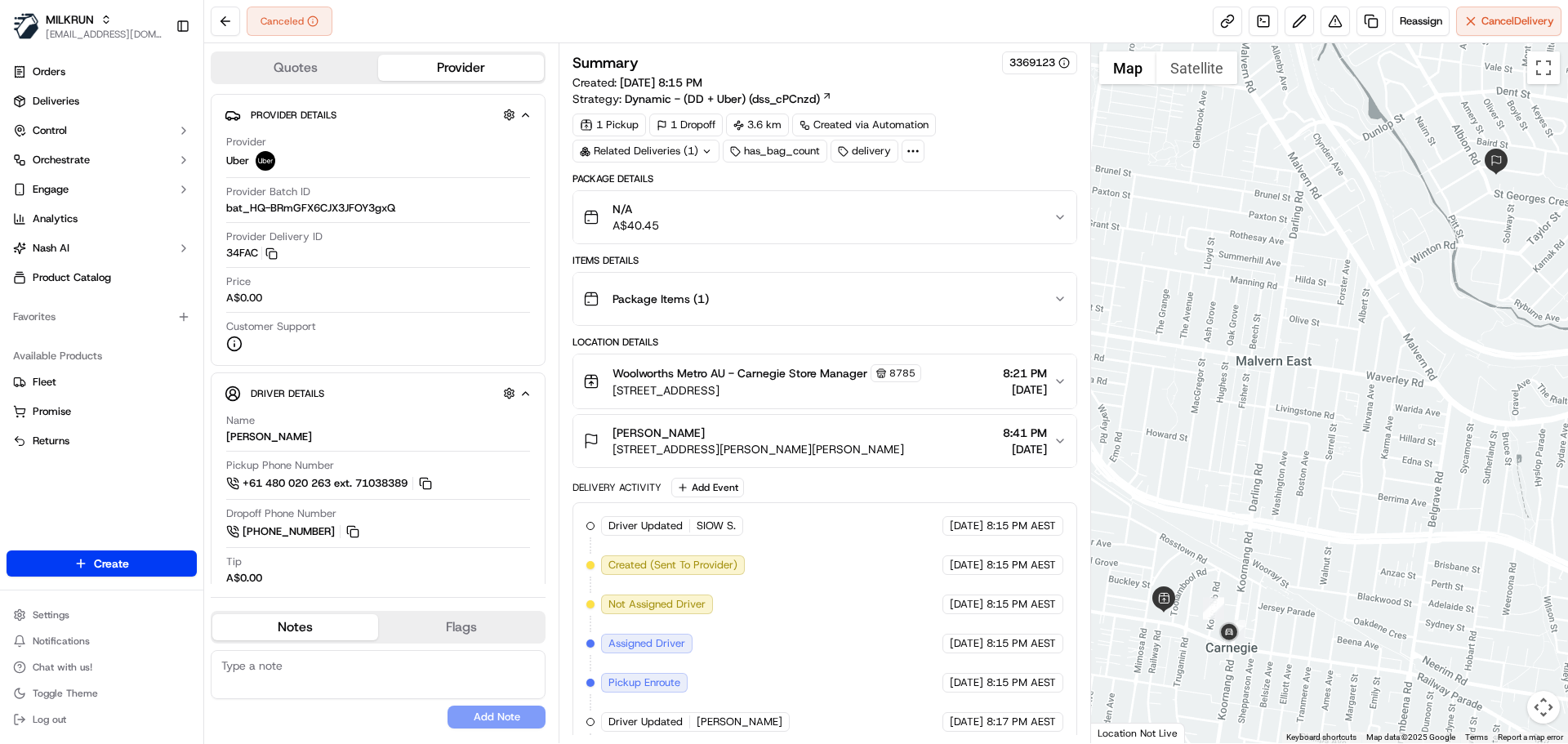
scroll to position [89, 0]
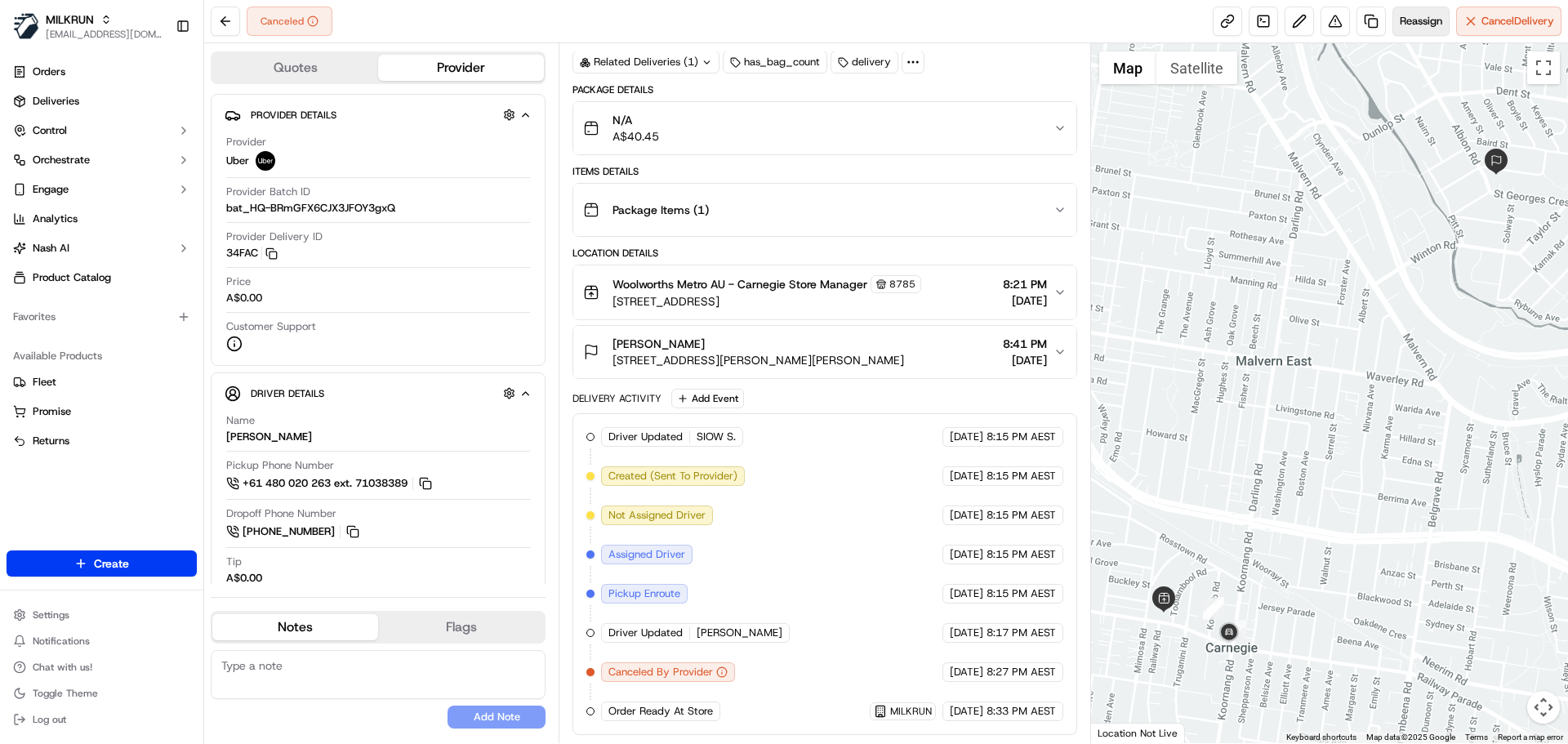
click at [1405, 18] on span "Reassign" at bounding box center [1420, 22] width 42 height 15
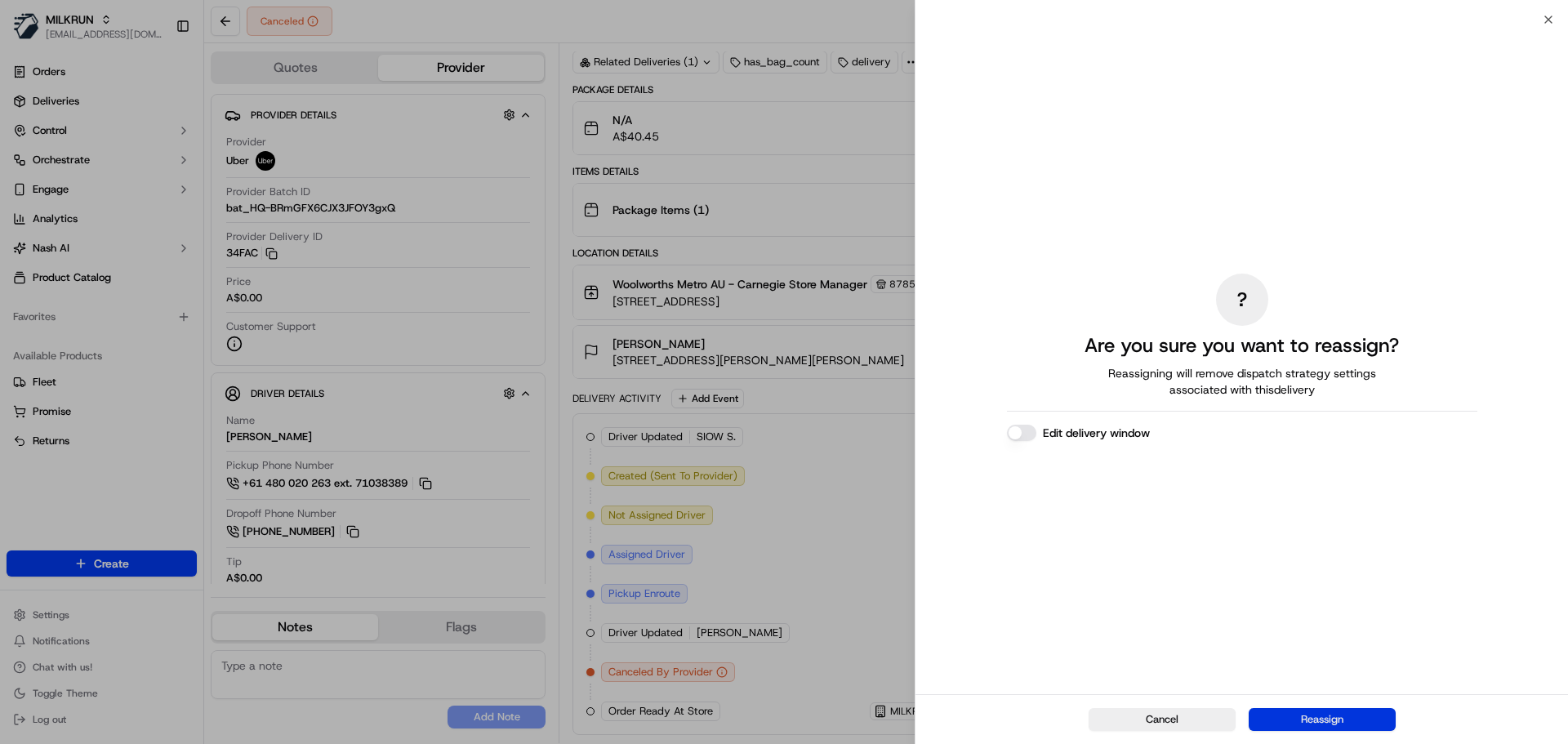
click at [1328, 717] on button "Reassign" at bounding box center [1322, 719] width 147 height 22
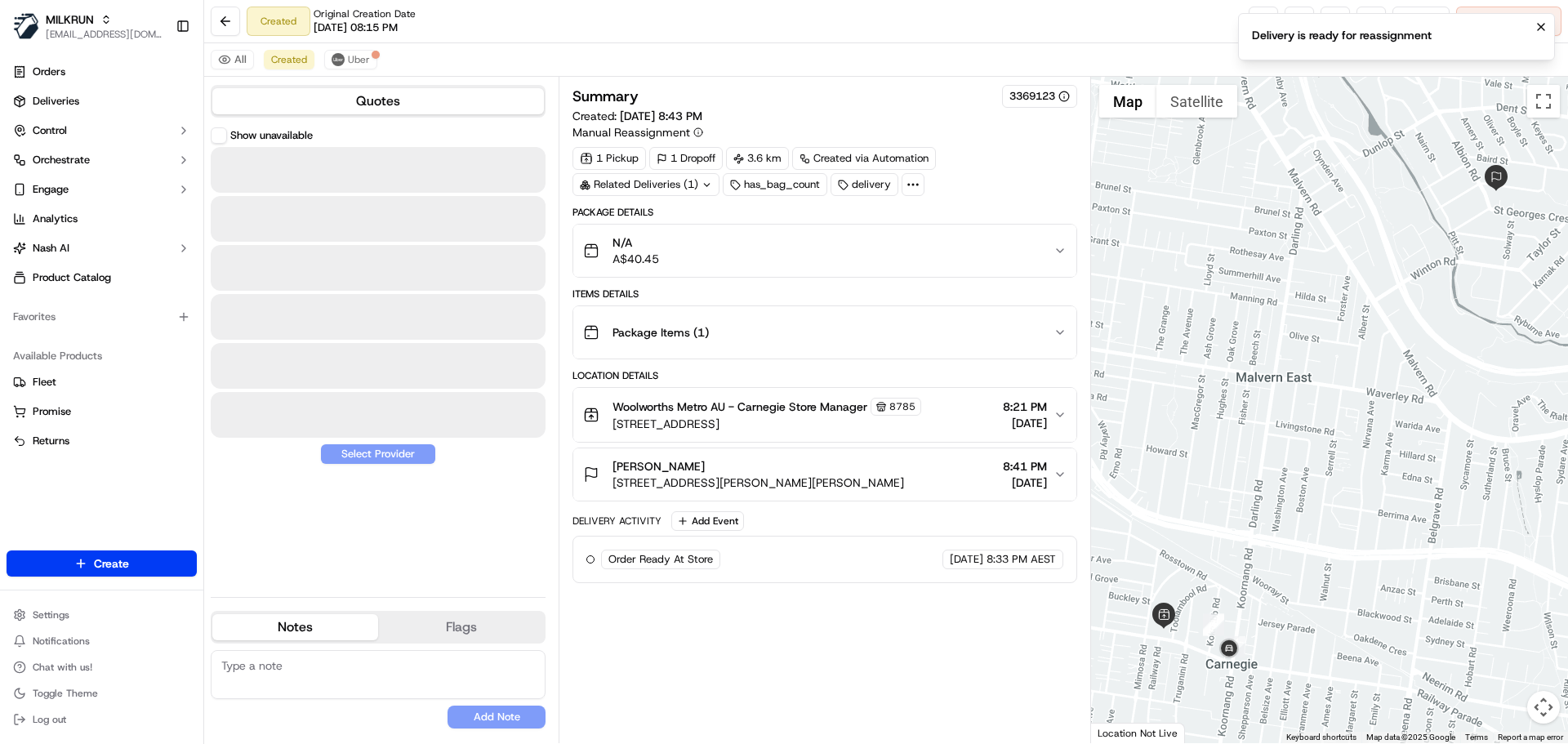
scroll to position [0, 0]
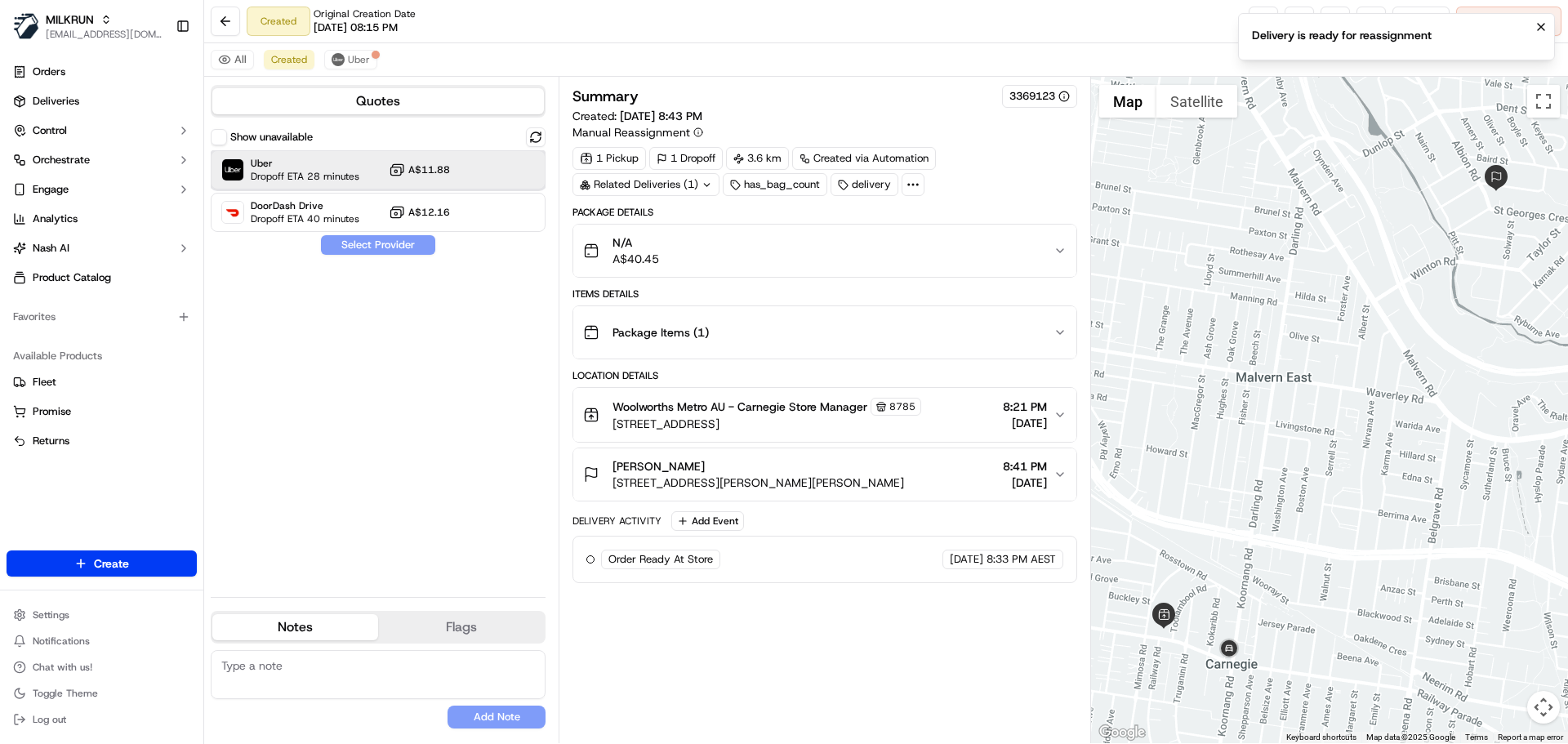
click at [304, 176] on span "Dropoff ETA 28 minutes" at bounding box center [304, 176] width 109 height 13
click at [378, 253] on button "Assign Provider" at bounding box center [378, 246] width 116 height 20
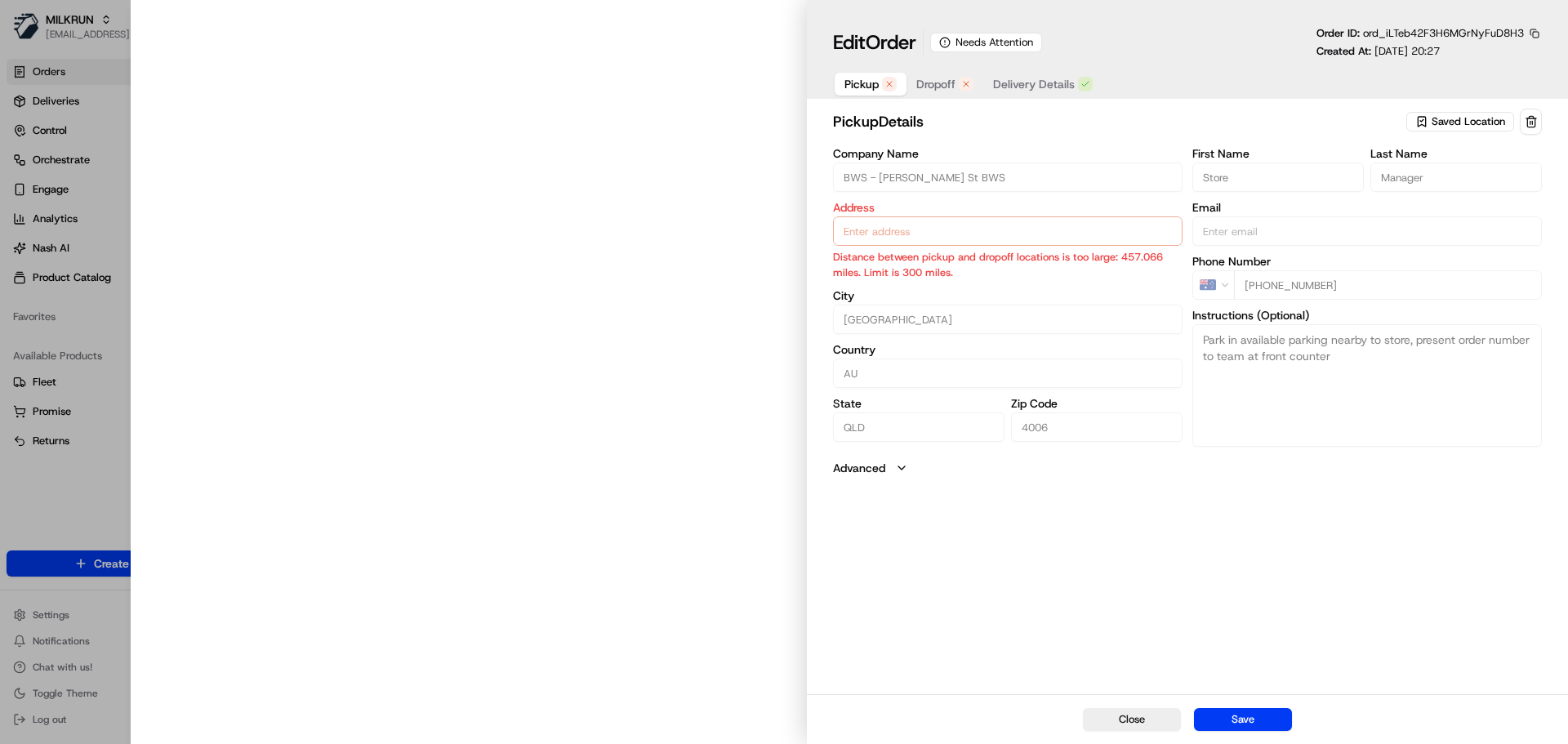
type input "47 / 1000 Ann St, Fortitude Valley, QLD 4006, AU"
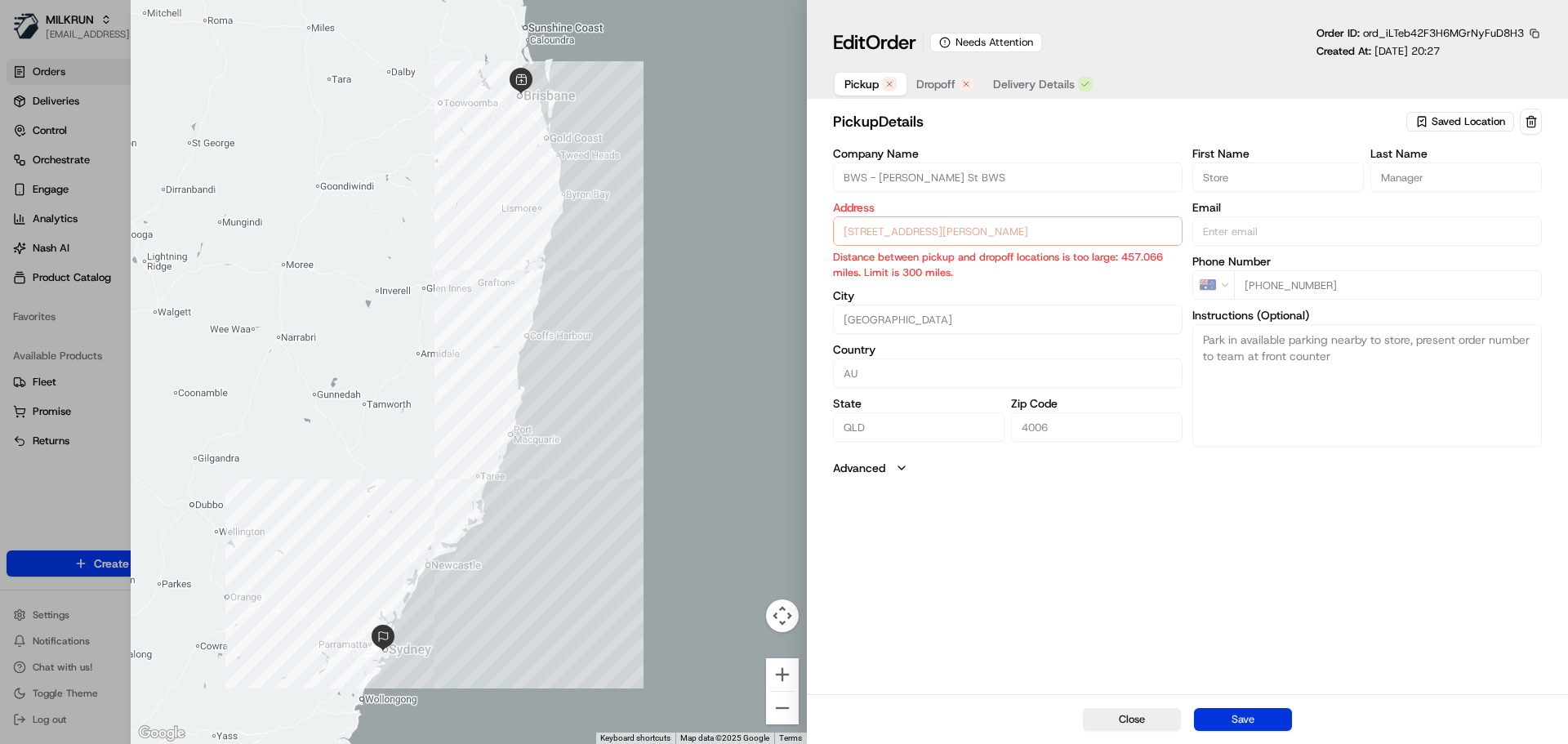
click at [1243, 722] on button "Save" at bounding box center [1243, 719] width 98 height 22
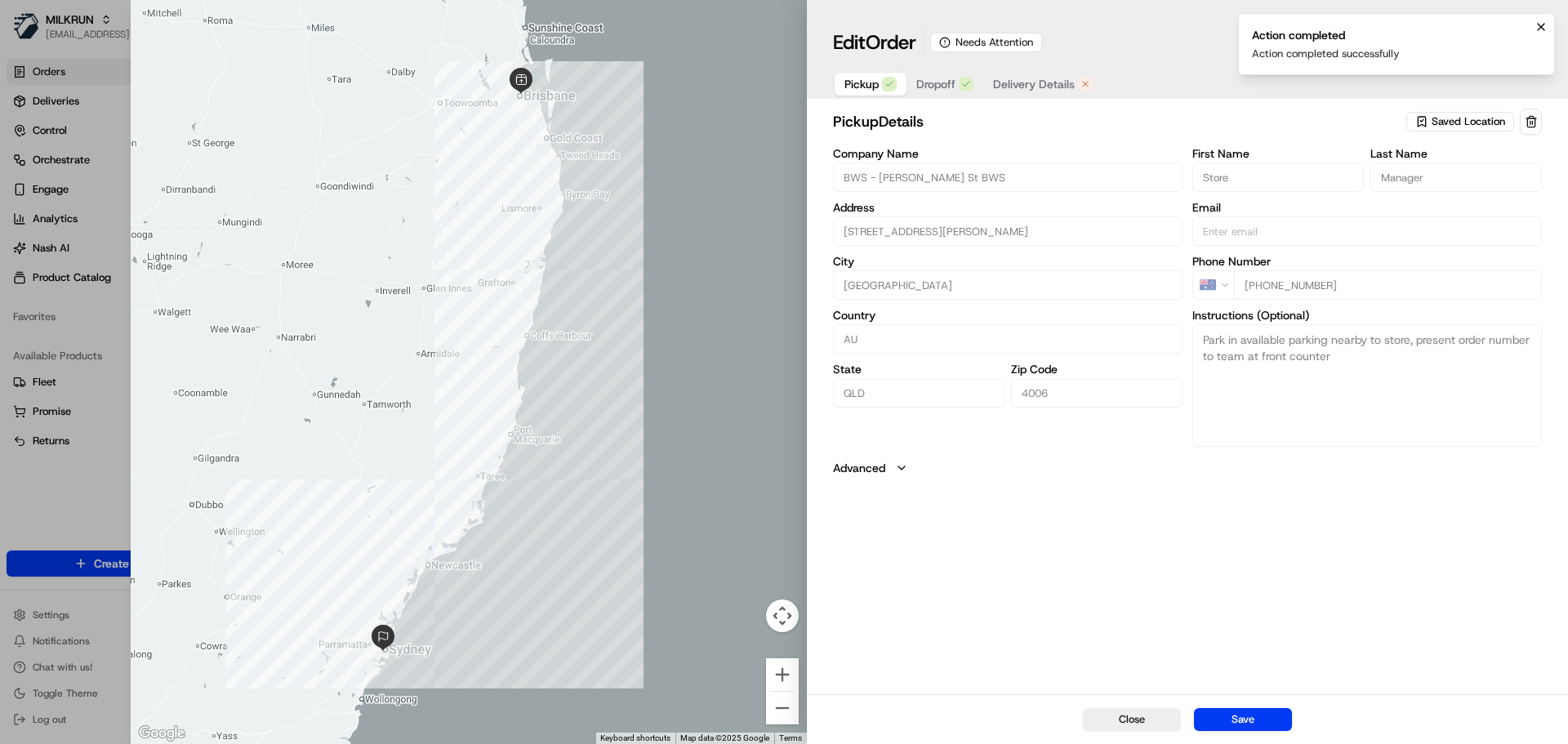
click at [932, 79] on span "Dropoff" at bounding box center [935, 84] width 39 height 17
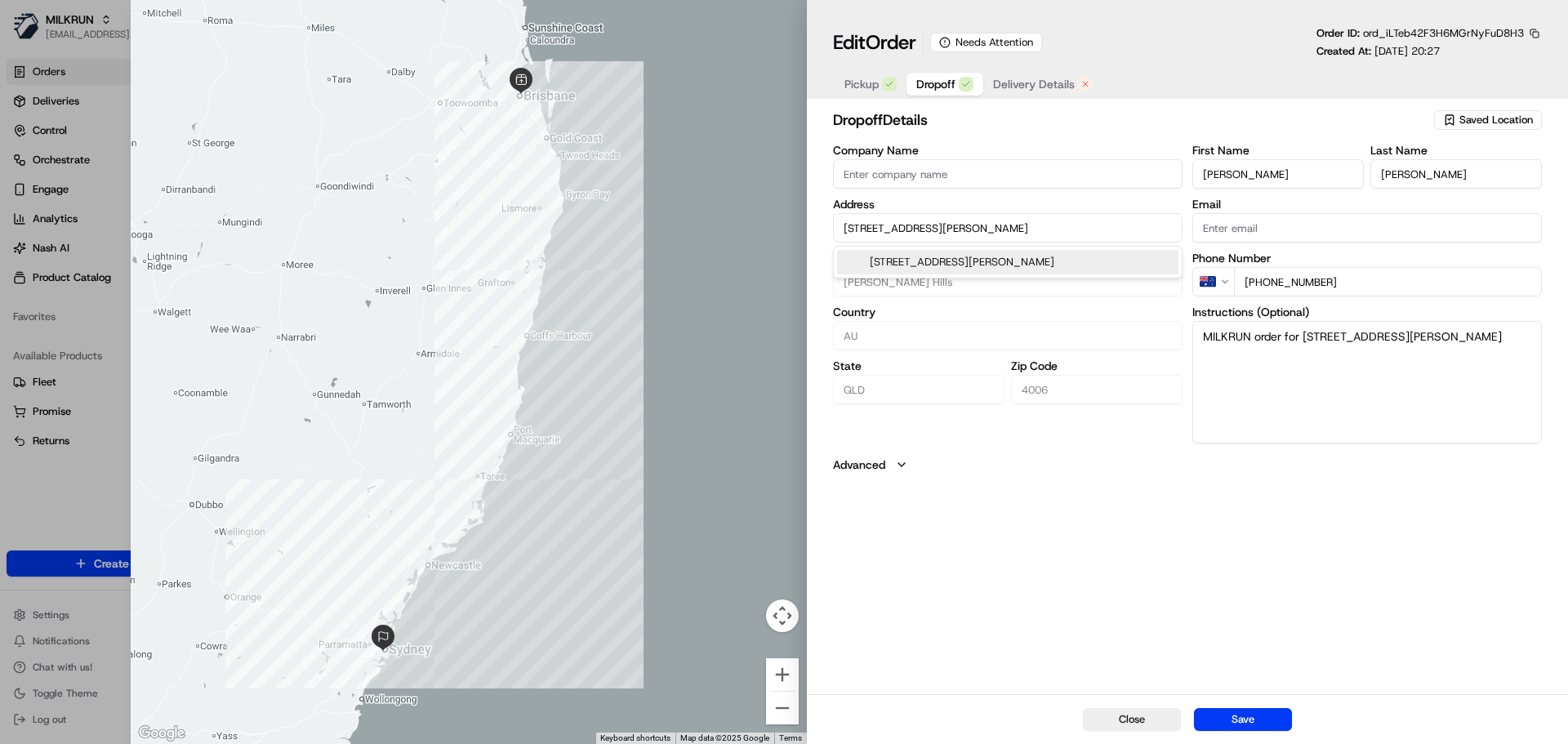
click at [1071, 231] on input "802/36 King St, Bowen Hills, QLD 4006, AU" at bounding box center [1007, 227] width 349 height 29
click at [1030, 260] on div "802/36 King St, Bowen Hills QLD 4006, Australia" at bounding box center [1007, 261] width 341 height 24
type input "802/36 King St, Bowen Hills QLD 4006, Australia"
type input "Australia"
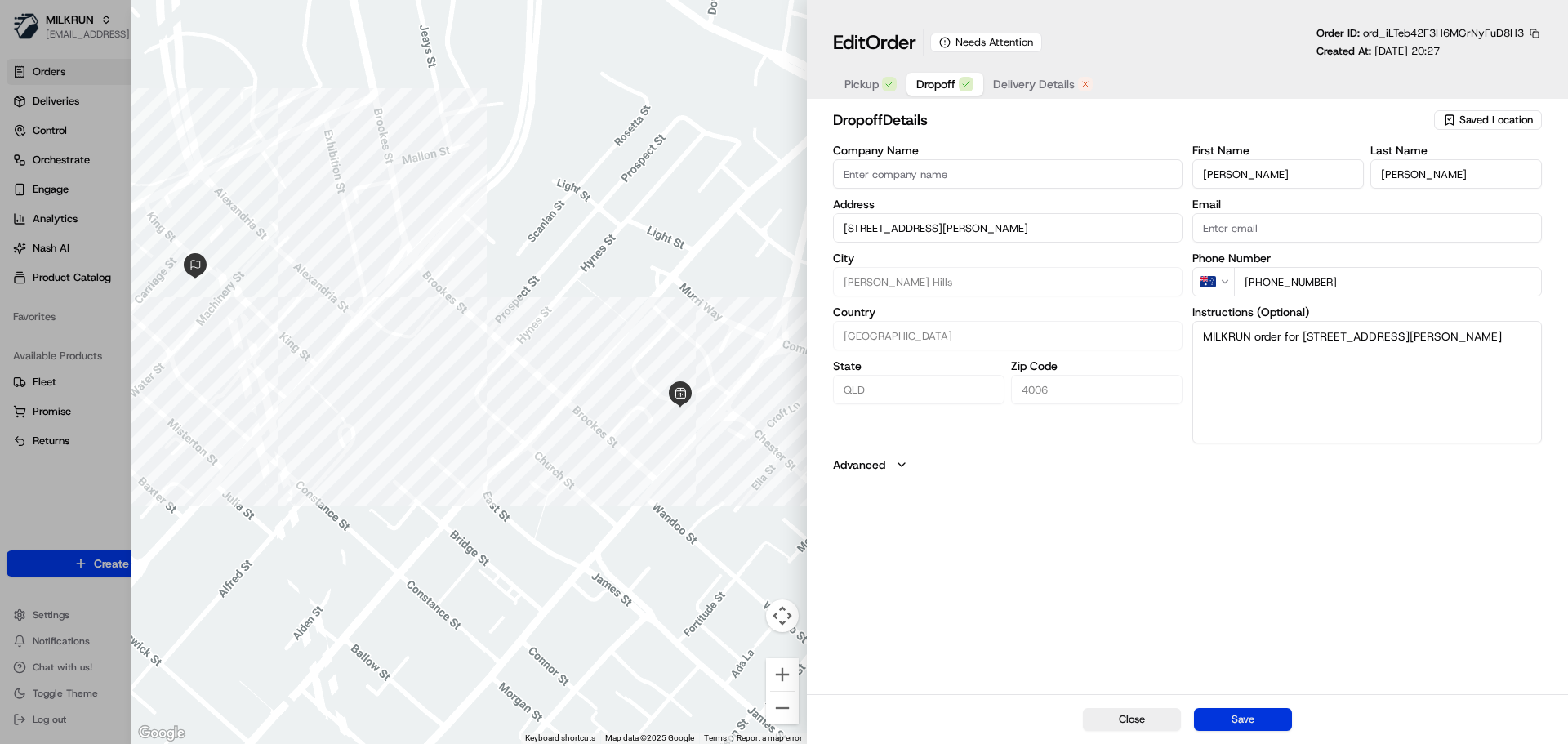
click at [1239, 723] on button "Save" at bounding box center [1243, 719] width 98 height 22
click at [1031, 84] on span "Delivery Details" at bounding box center [1034, 84] width 82 height 17
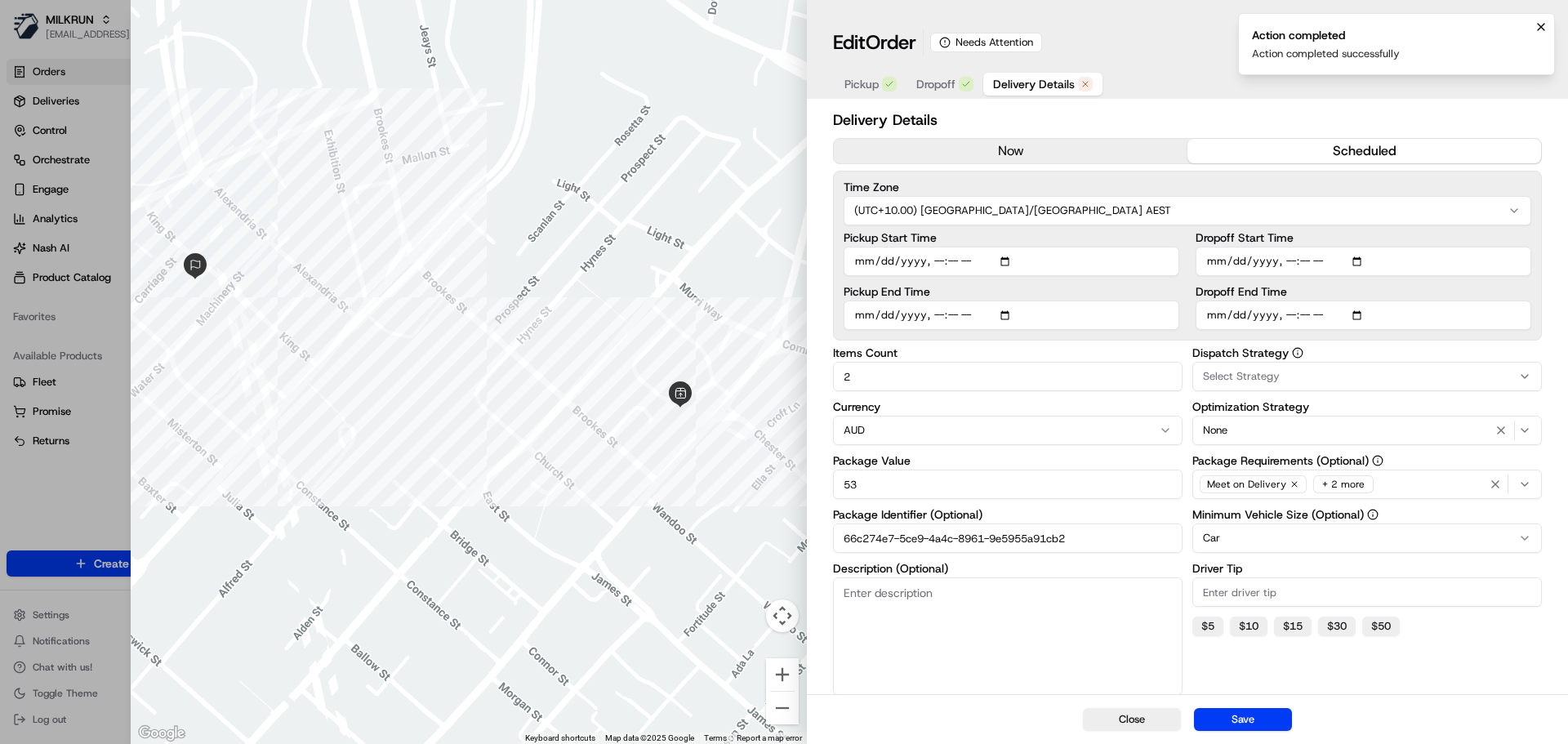
click at [953, 150] on button "now" at bounding box center [1010, 151] width 354 height 24
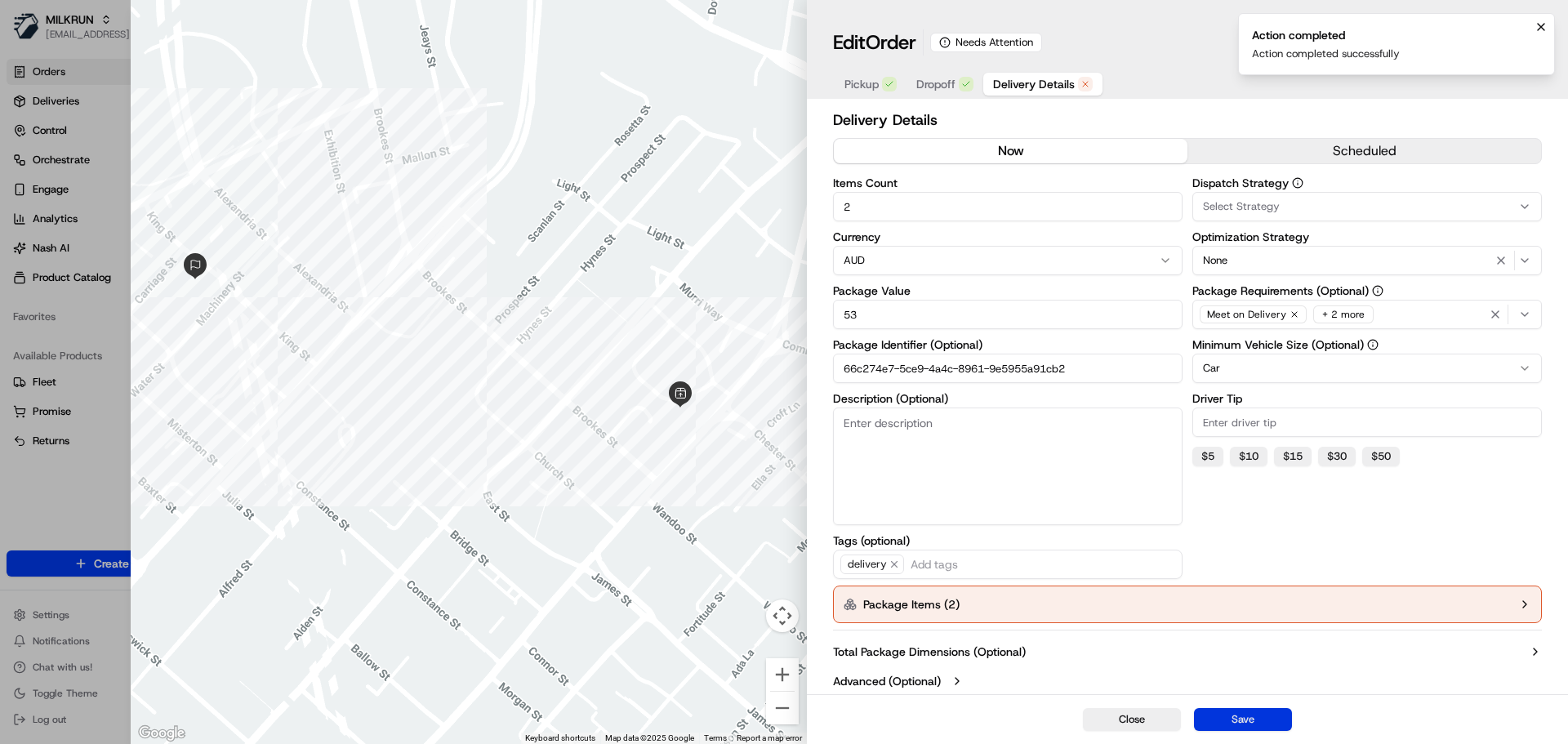
click at [1245, 725] on button "Save" at bounding box center [1243, 719] width 98 height 22
click at [1526, 595] on button "Package Items ( 2 )" at bounding box center [1187, 604] width 709 height 37
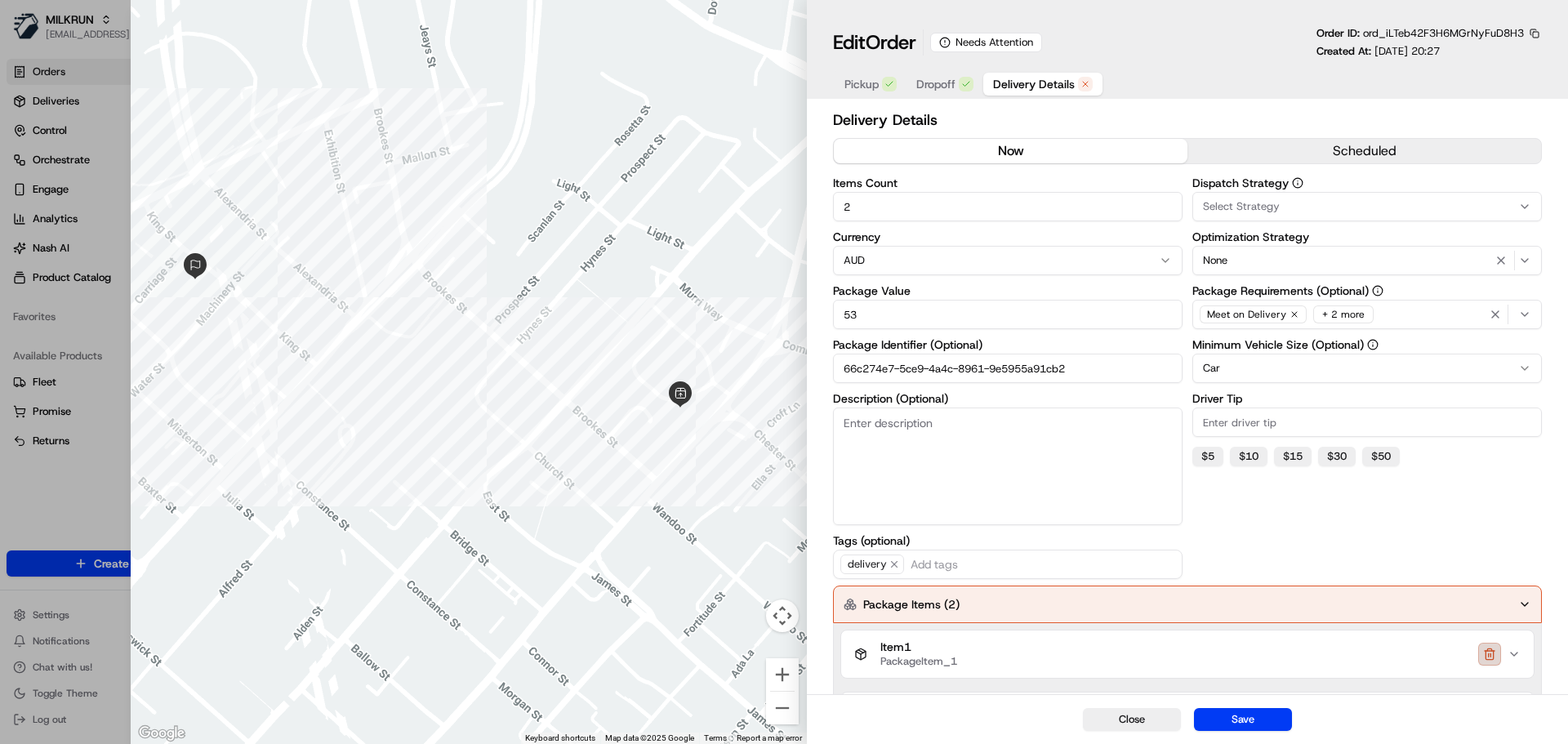
click at [1496, 647] on button "button" at bounding box center [1489, 653] width 22 height 22
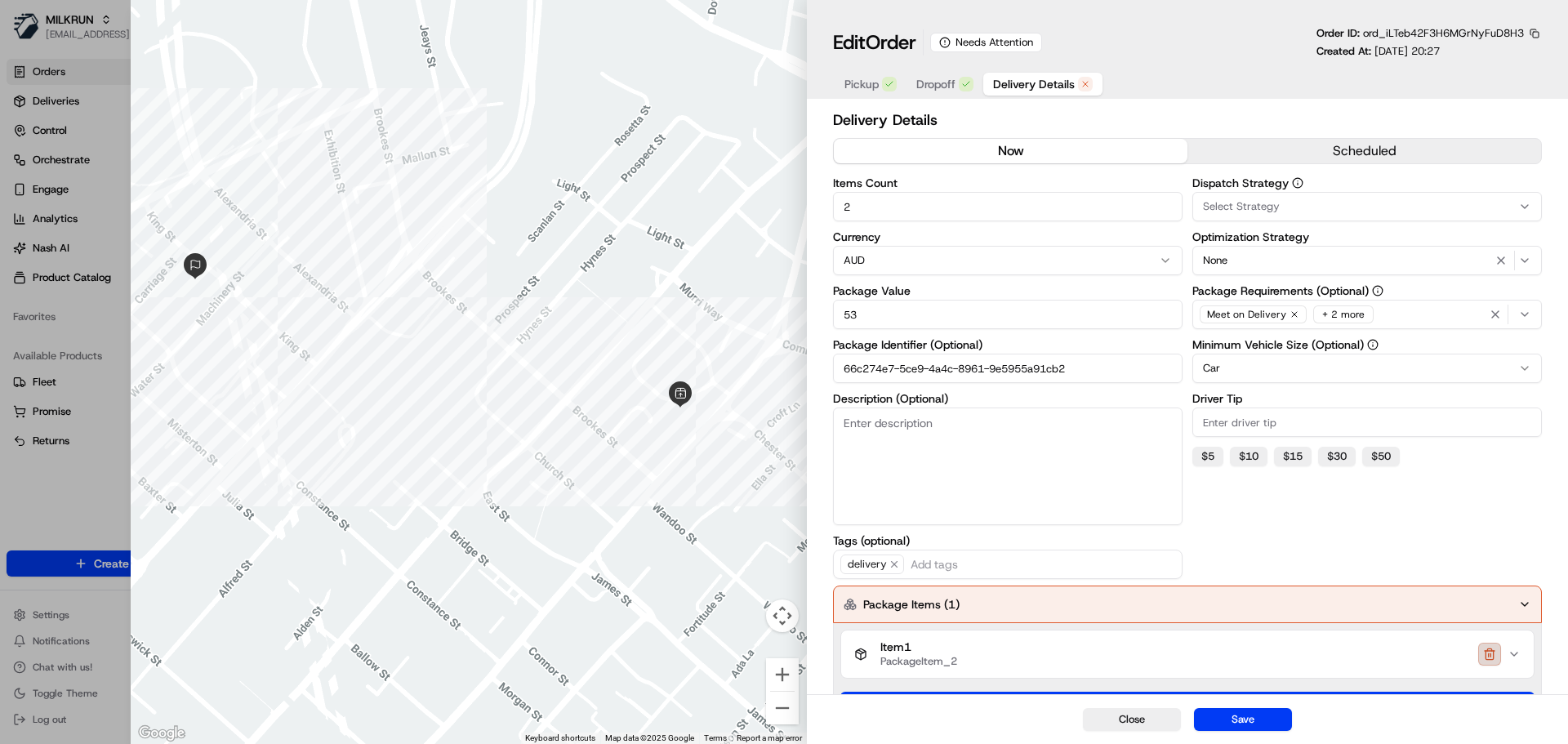
click at [1491, 647] on button "button" at bounding box center [1489, 653] width 22 height 22
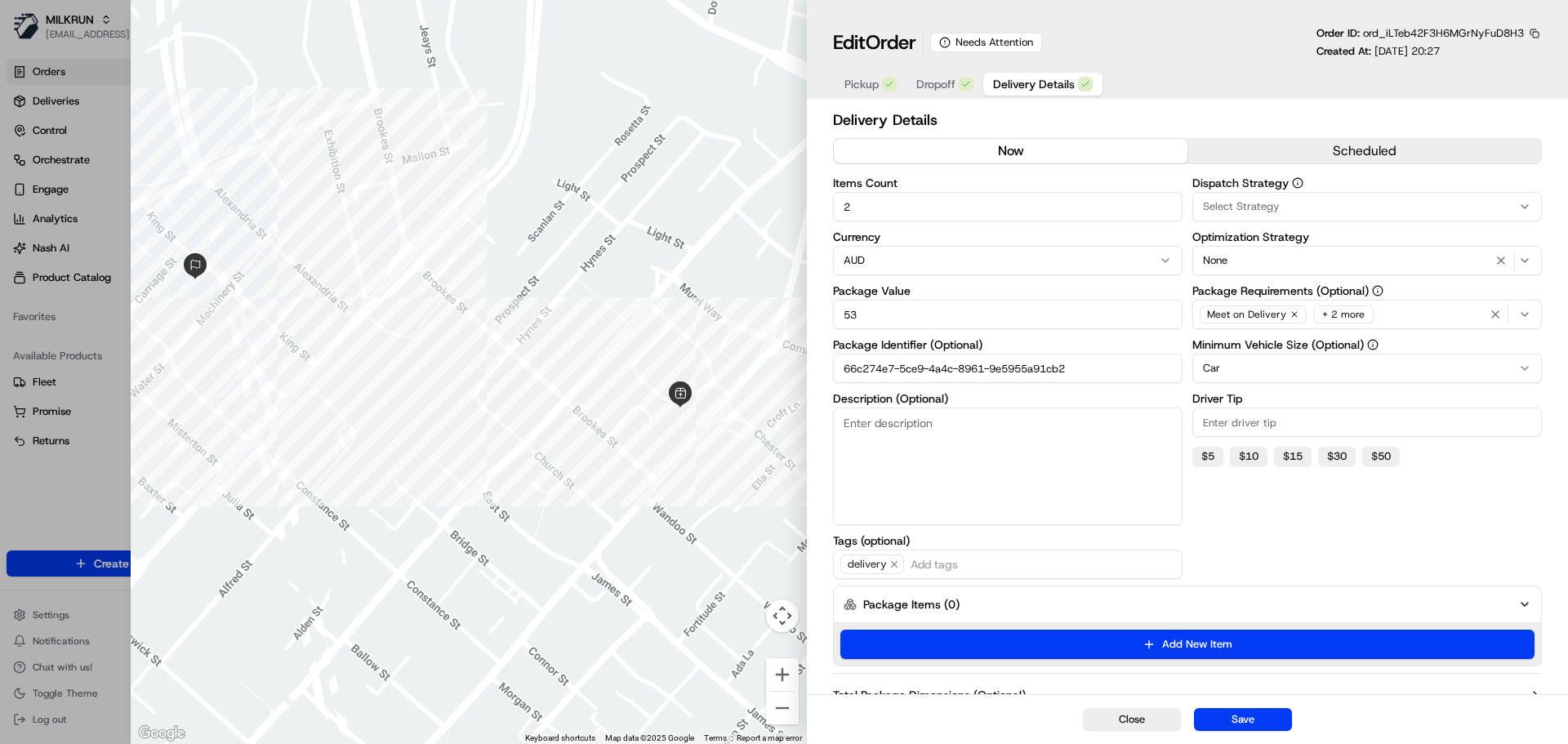
click at [1491, 647] on button "Add New Item" at bounding box center [1187, 644] width 694 height 29
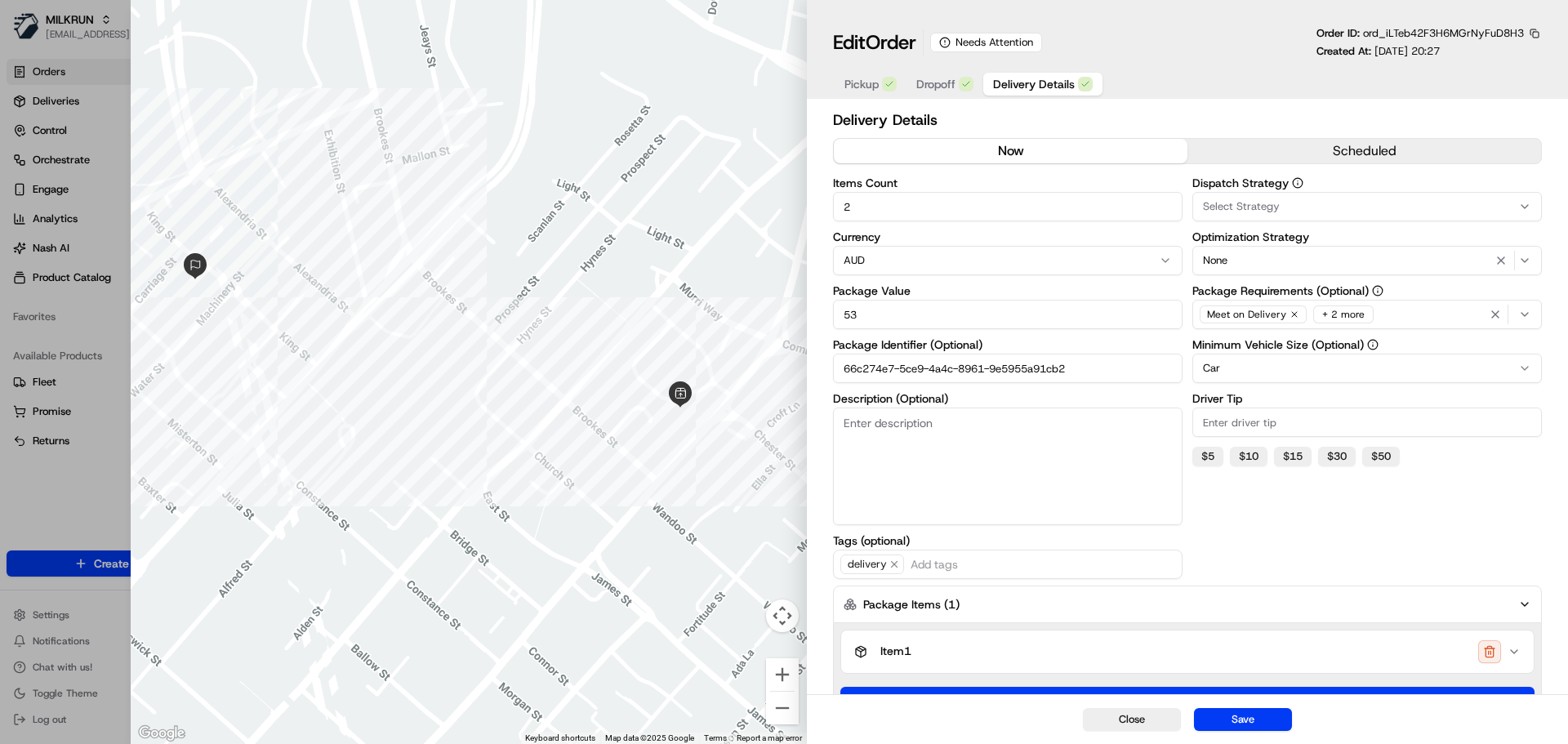
click at [1491, 647] on button "button" at bounding box center [1489, 652] width 22 height 22
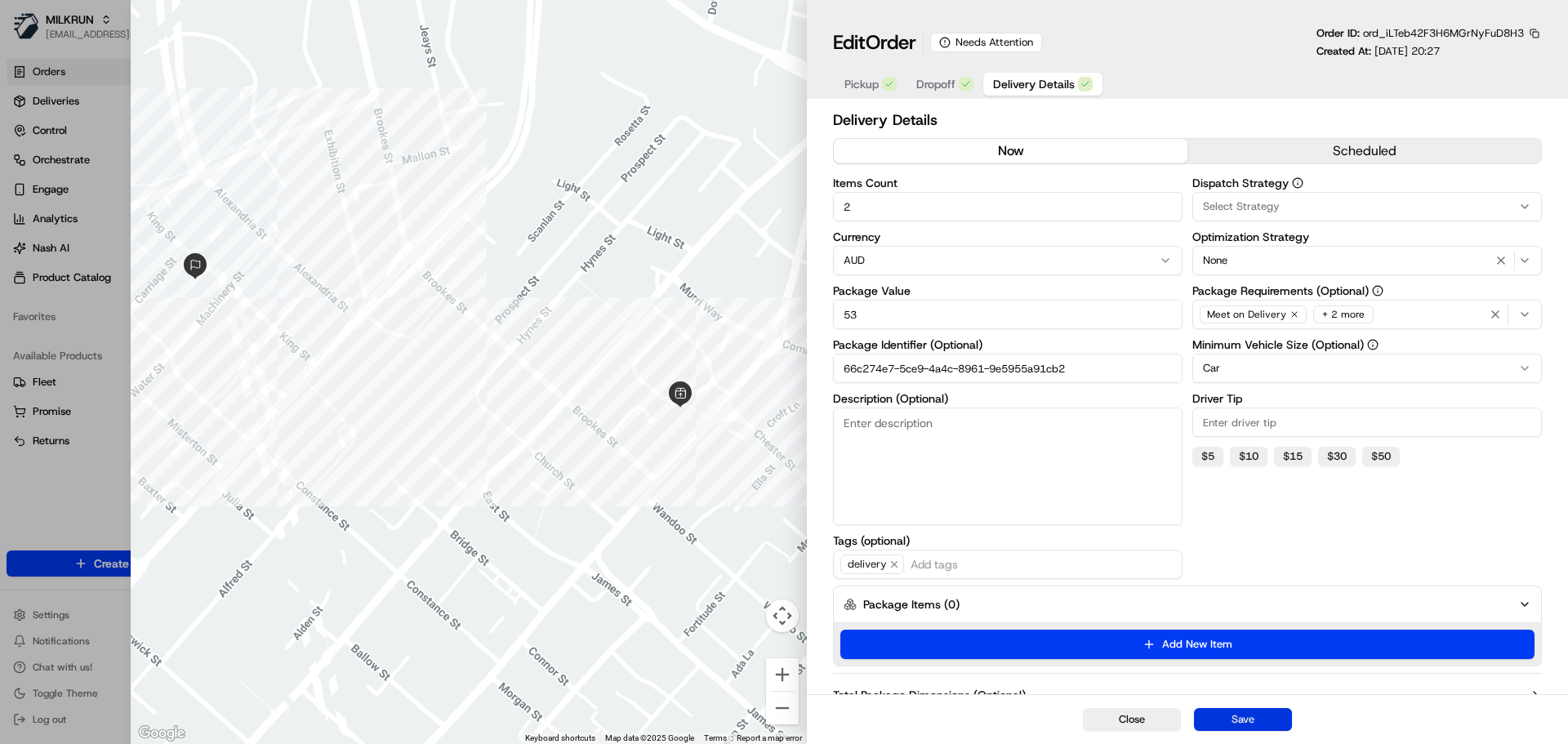
click at [1241, 717] on button "Save" at bounding box center [1243, 719] width 98 height 22
type input "1"
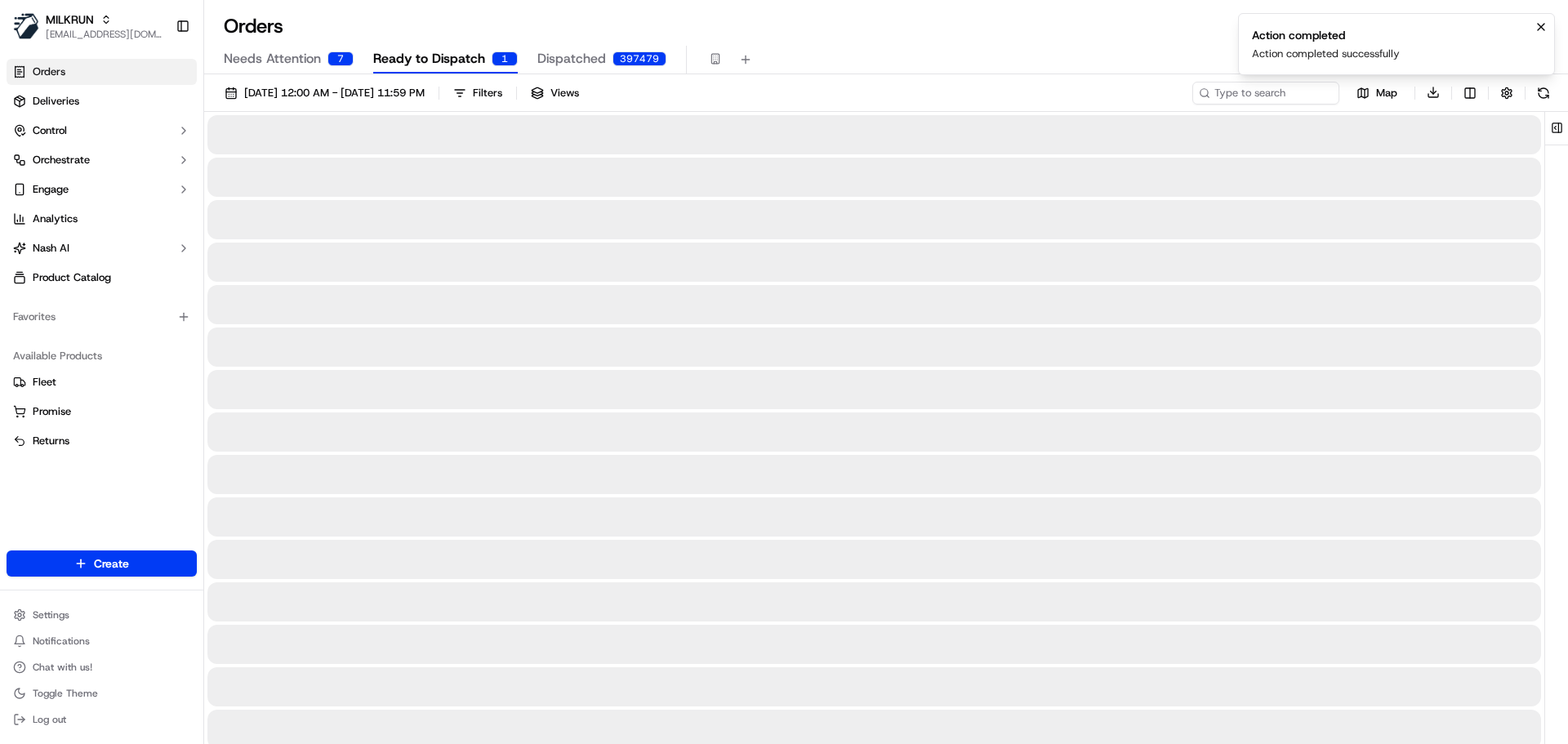
click at [447, 59] on span "Ready to Dispatch" at bounding box center [429, 59] width 111 height 20
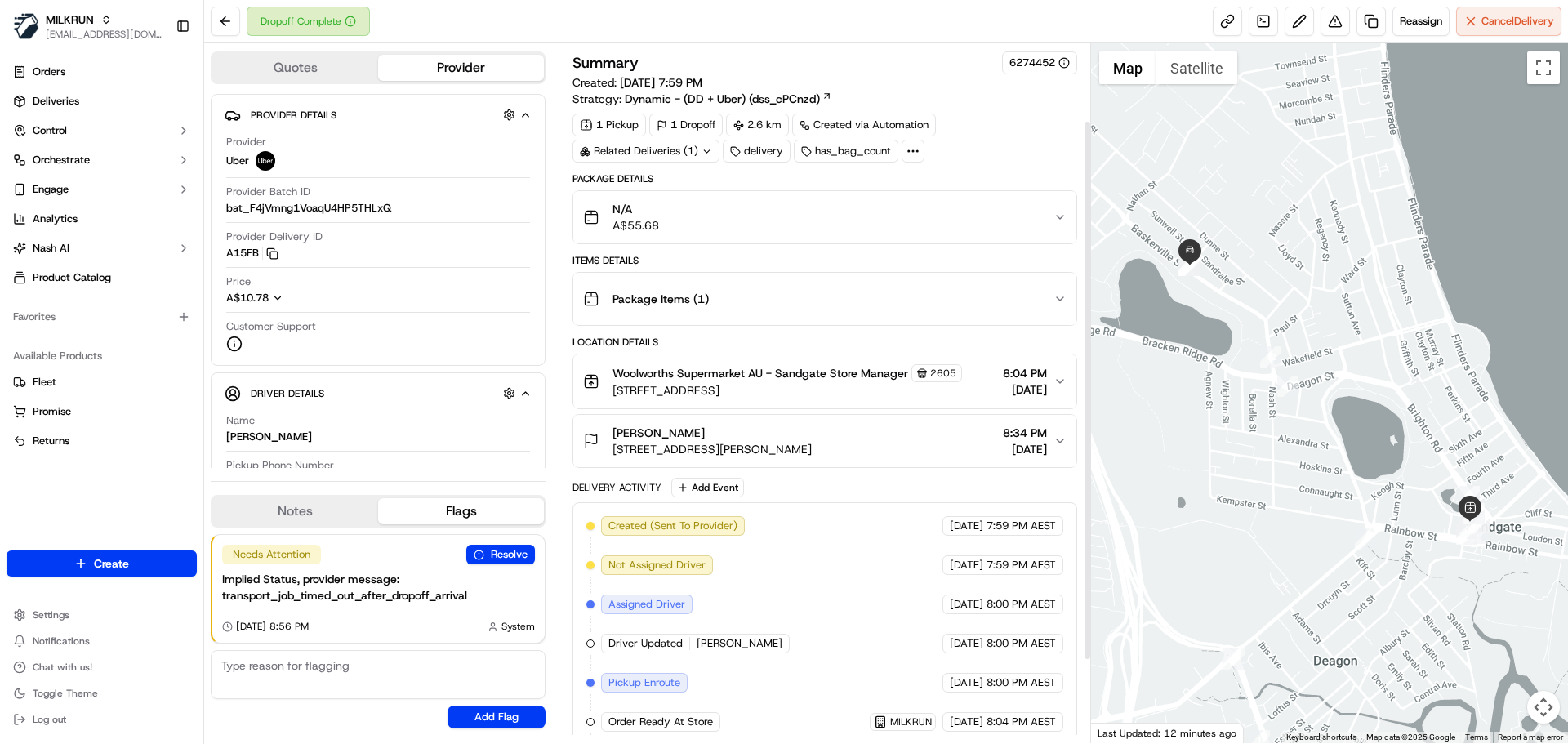
scroll to position [206, 0]
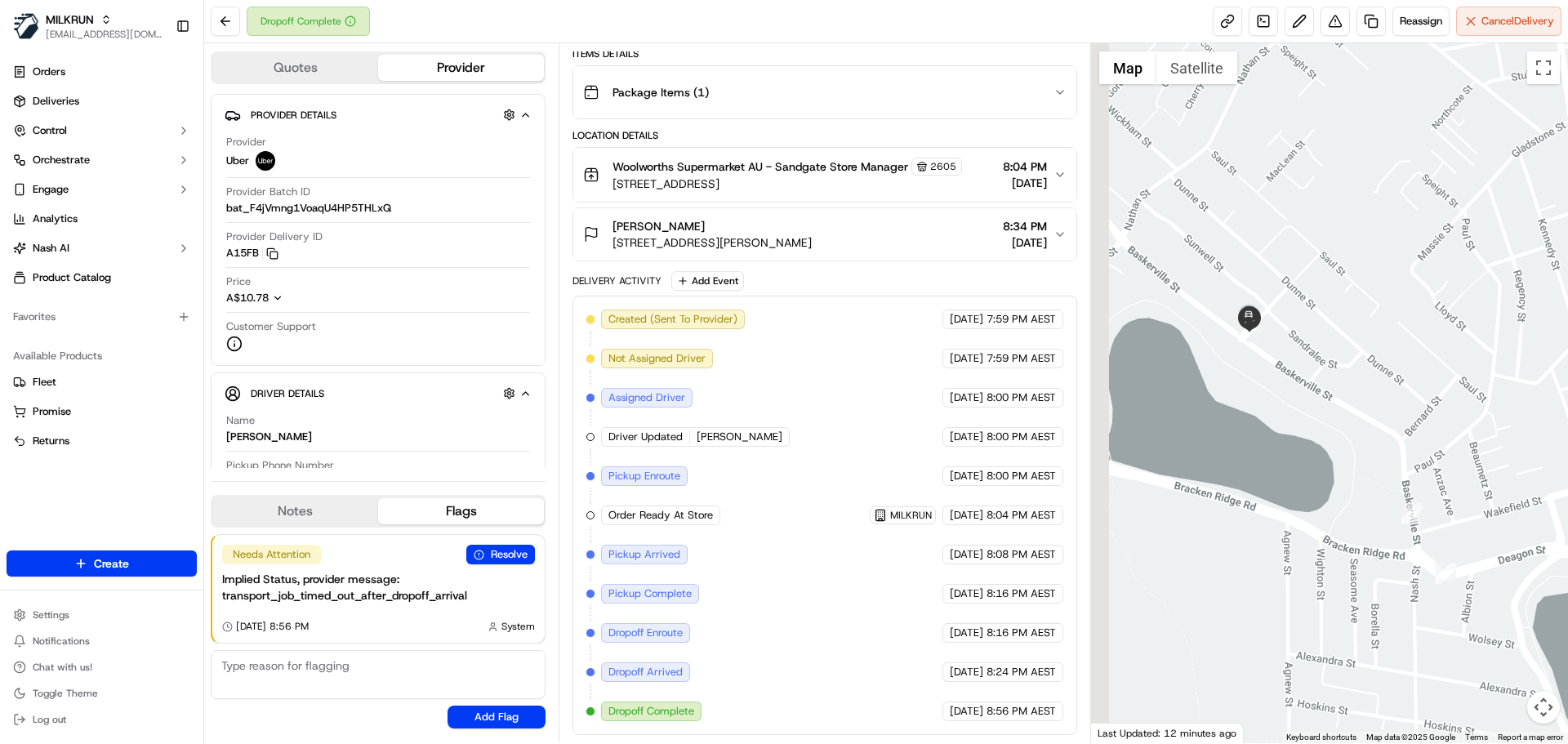
drag, startPoint x: 1204, startPoint y: 287, endPoint x: 1268, endPoint y: 307, distance: 67.1
click at [1268, 307] on div at bounding box center [1329, 393] width 477 height 700
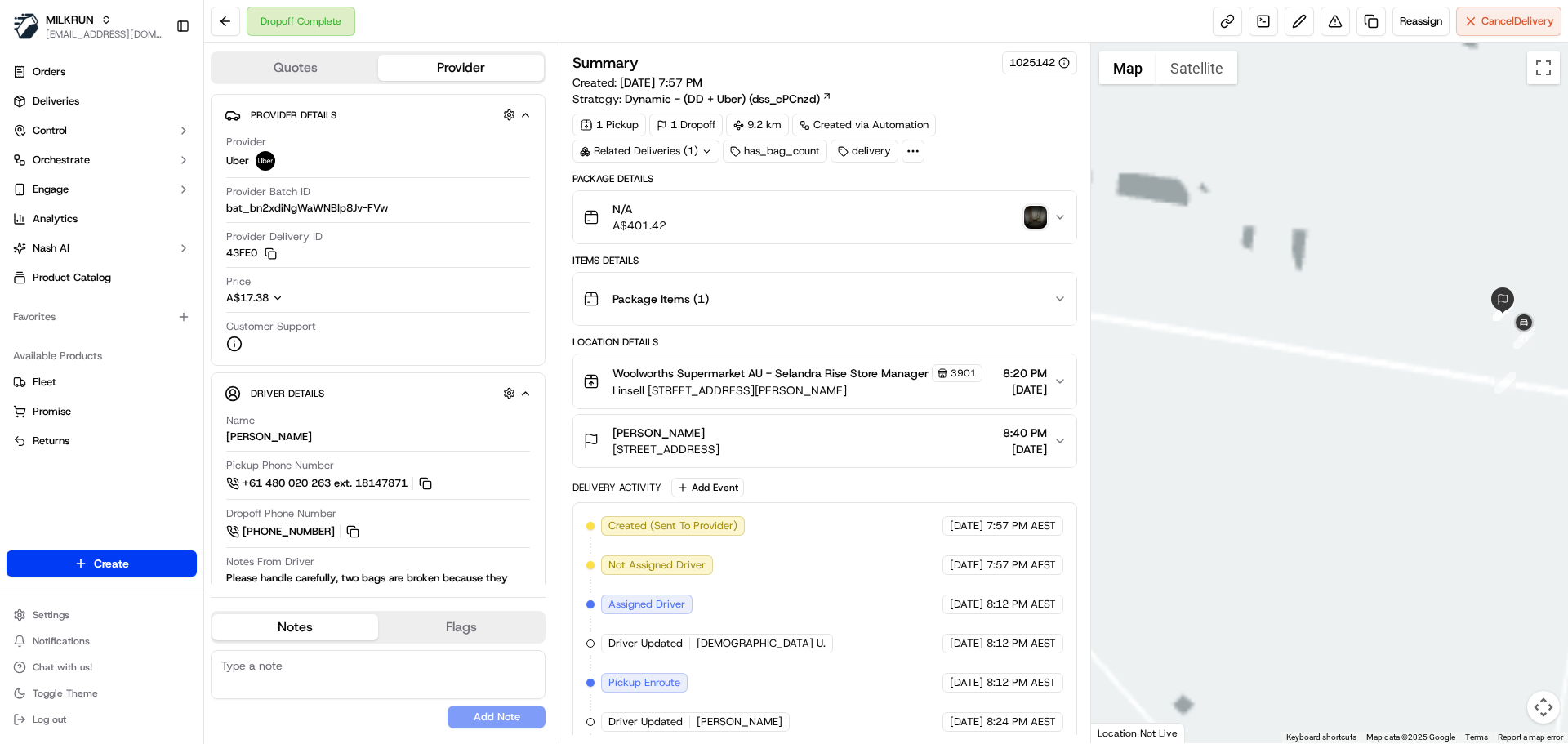
drag, startPoint x: 1461, startPoint y: 489, endPoint x: 1317, endPoint y: 553, distance: 157.6
click at [1317, 553] on div at bounding box center [1329, 393] width 477 height 700
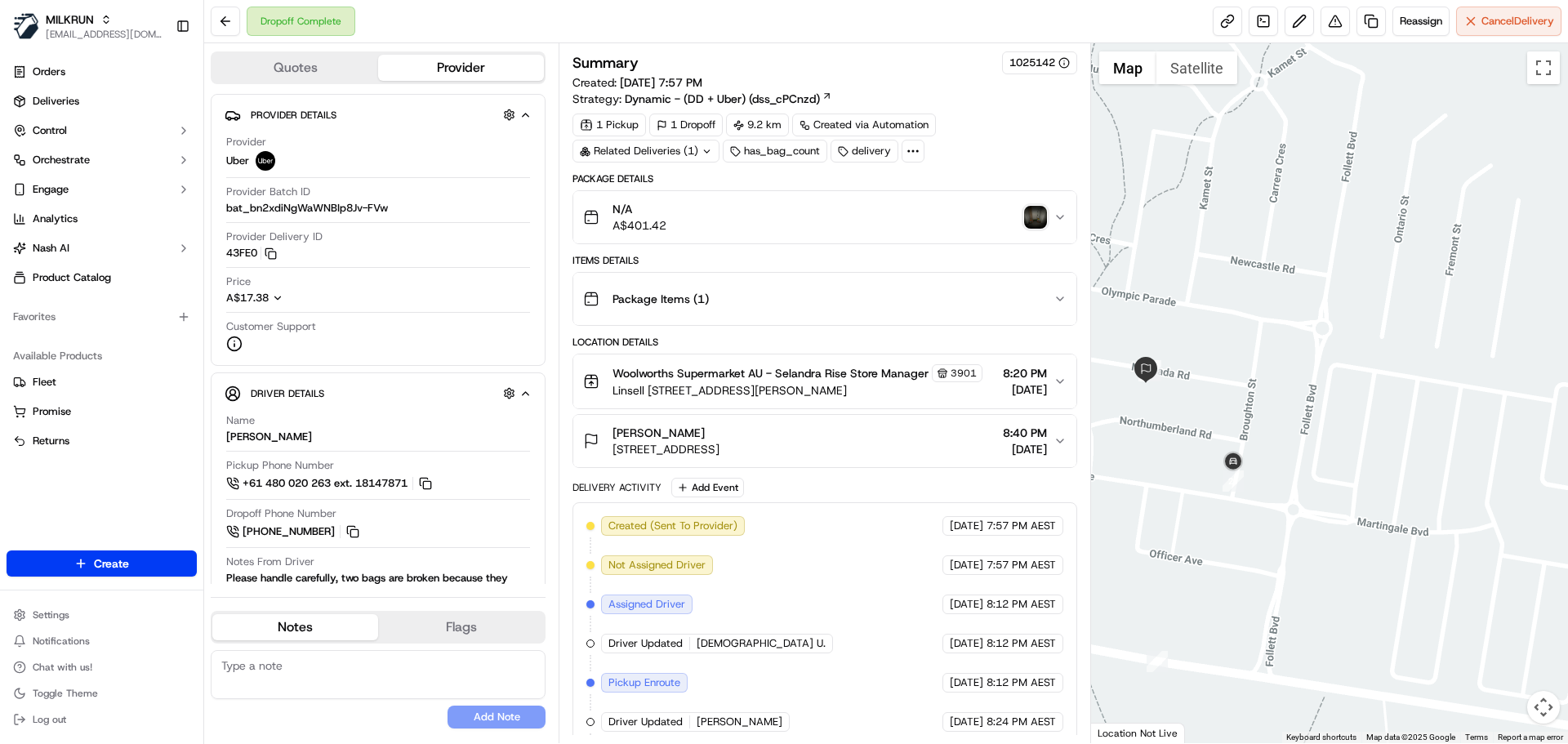
drag, startPoint x: 1180, startPoint y: 473, endPoint x: 1218, endPoint y: 480, distance: 38.6
click at [1218, 480] on div at bounding box center [1329, 393] width 477 height 700
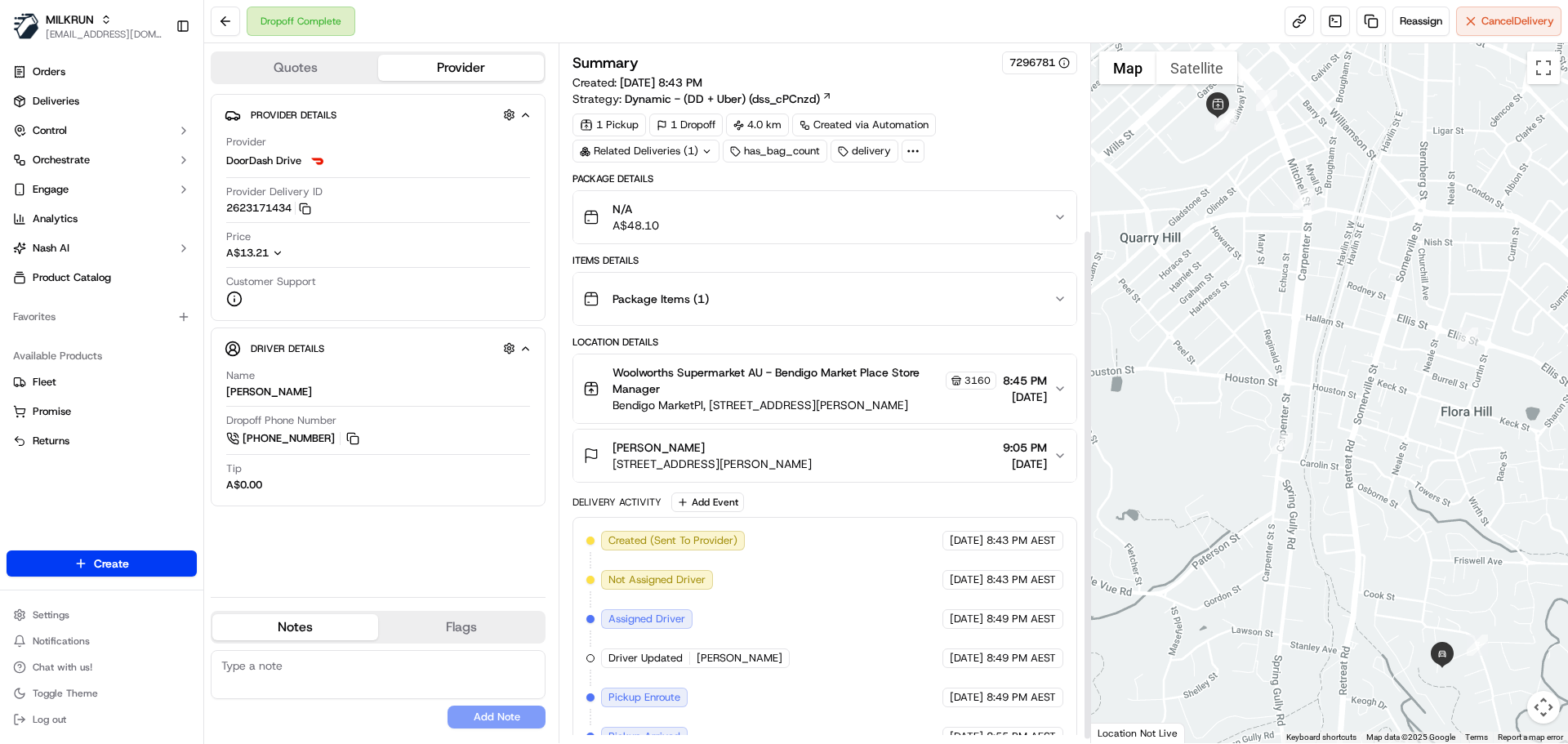
scroll to position [260, 0]
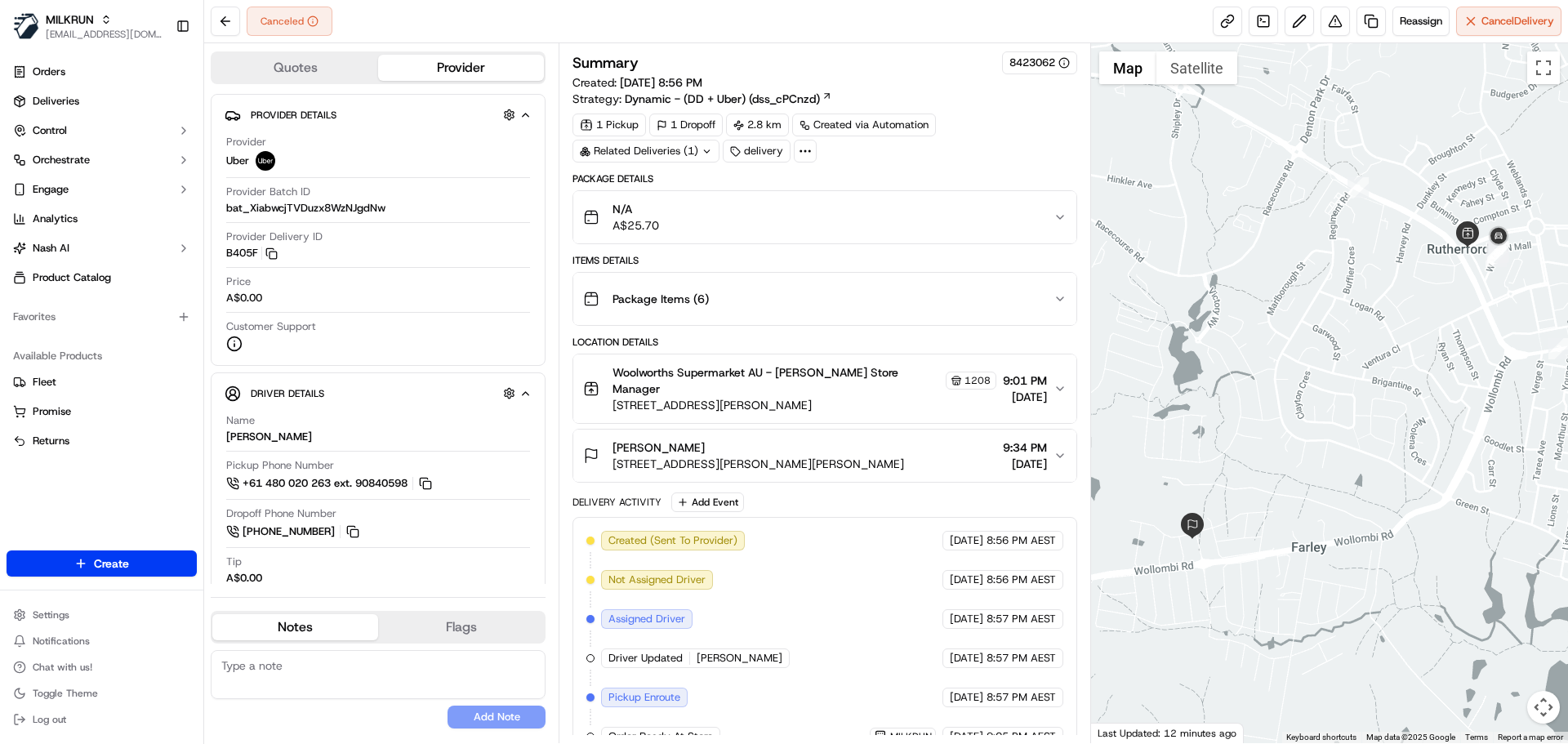
scroll to position [128, 0]
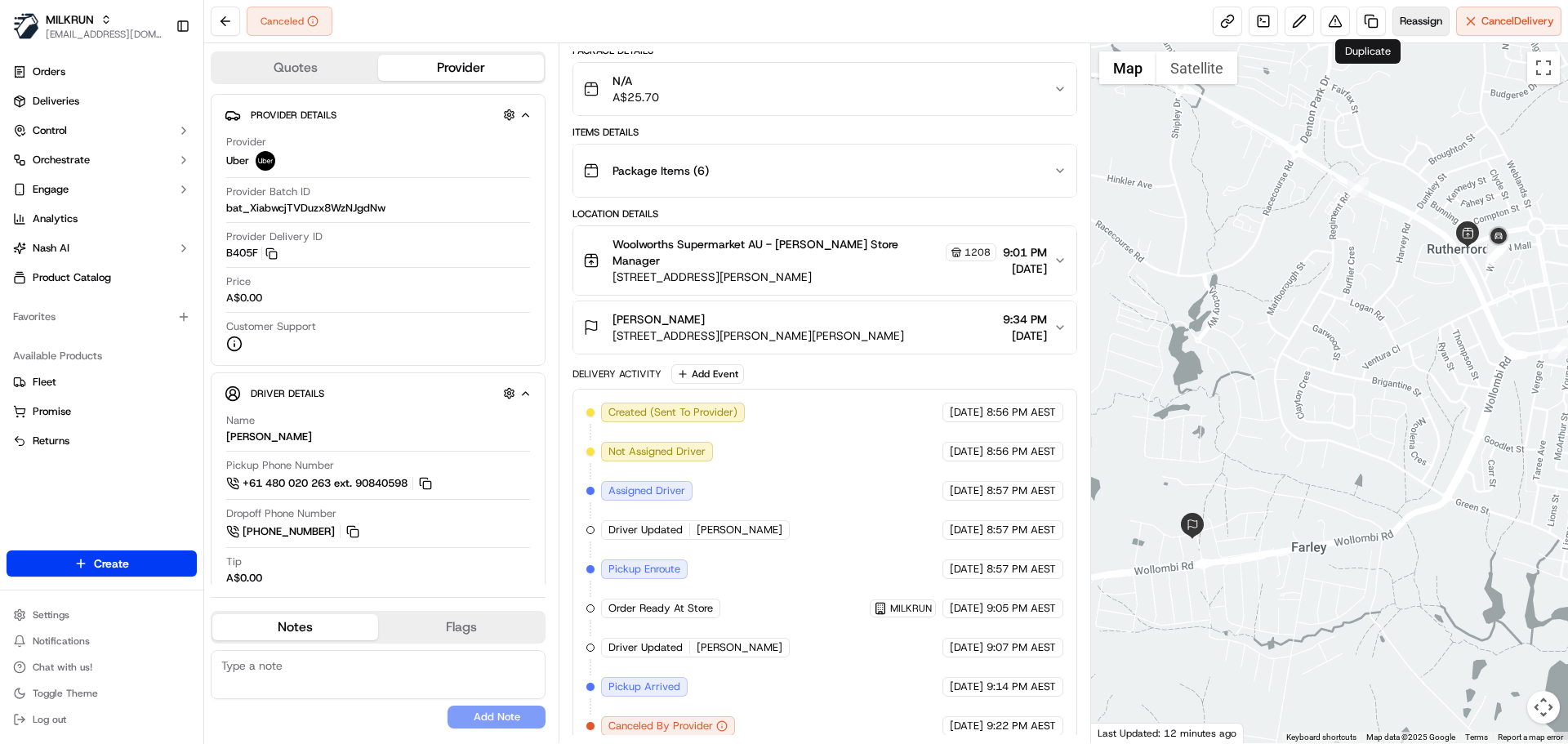
click at [1422, 27] on span "Reassign" at bounding box center [1420, 22] width 42 height 15
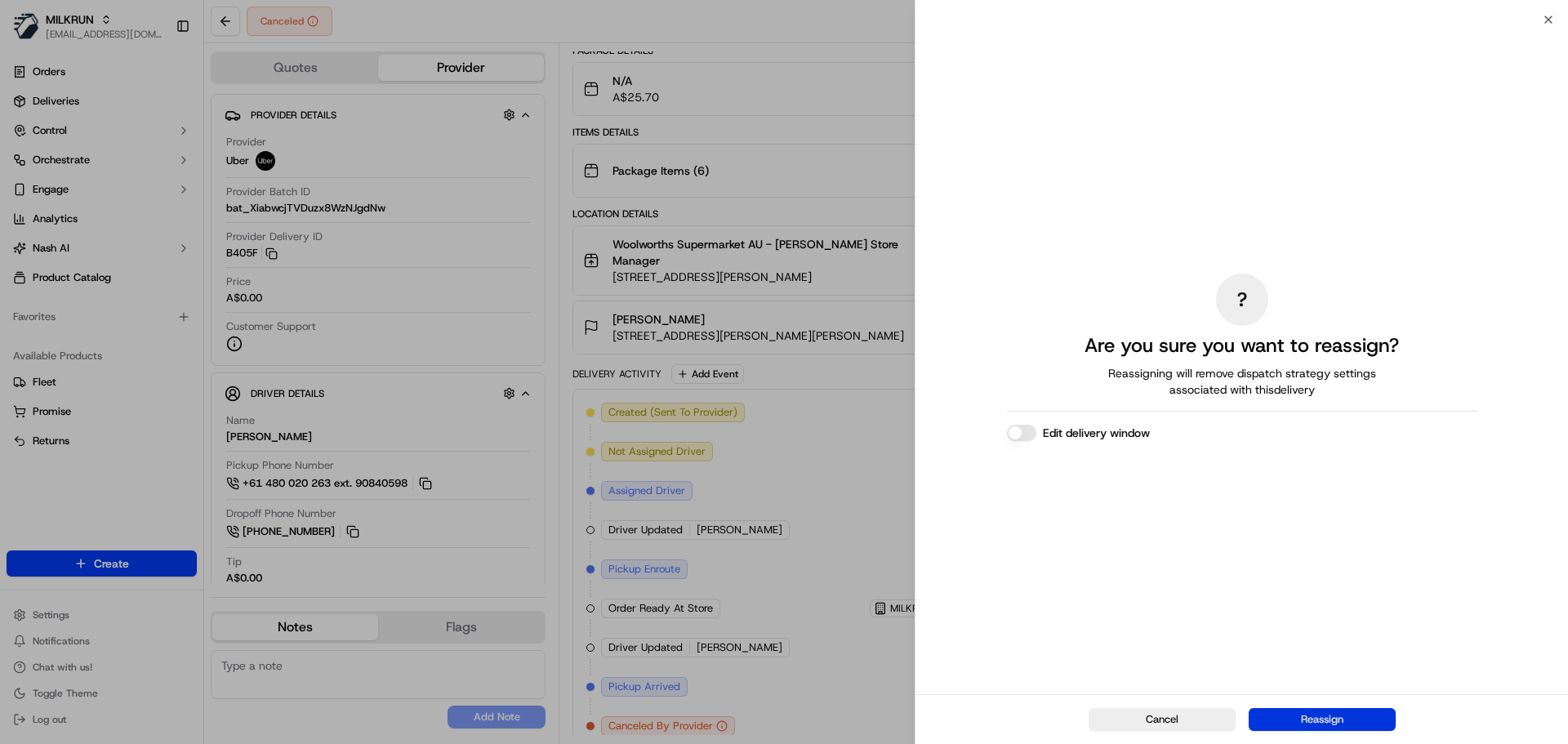
click at [1318, 714] on button "Reassign" at bounding box center [1322, 719] width 147 height 22
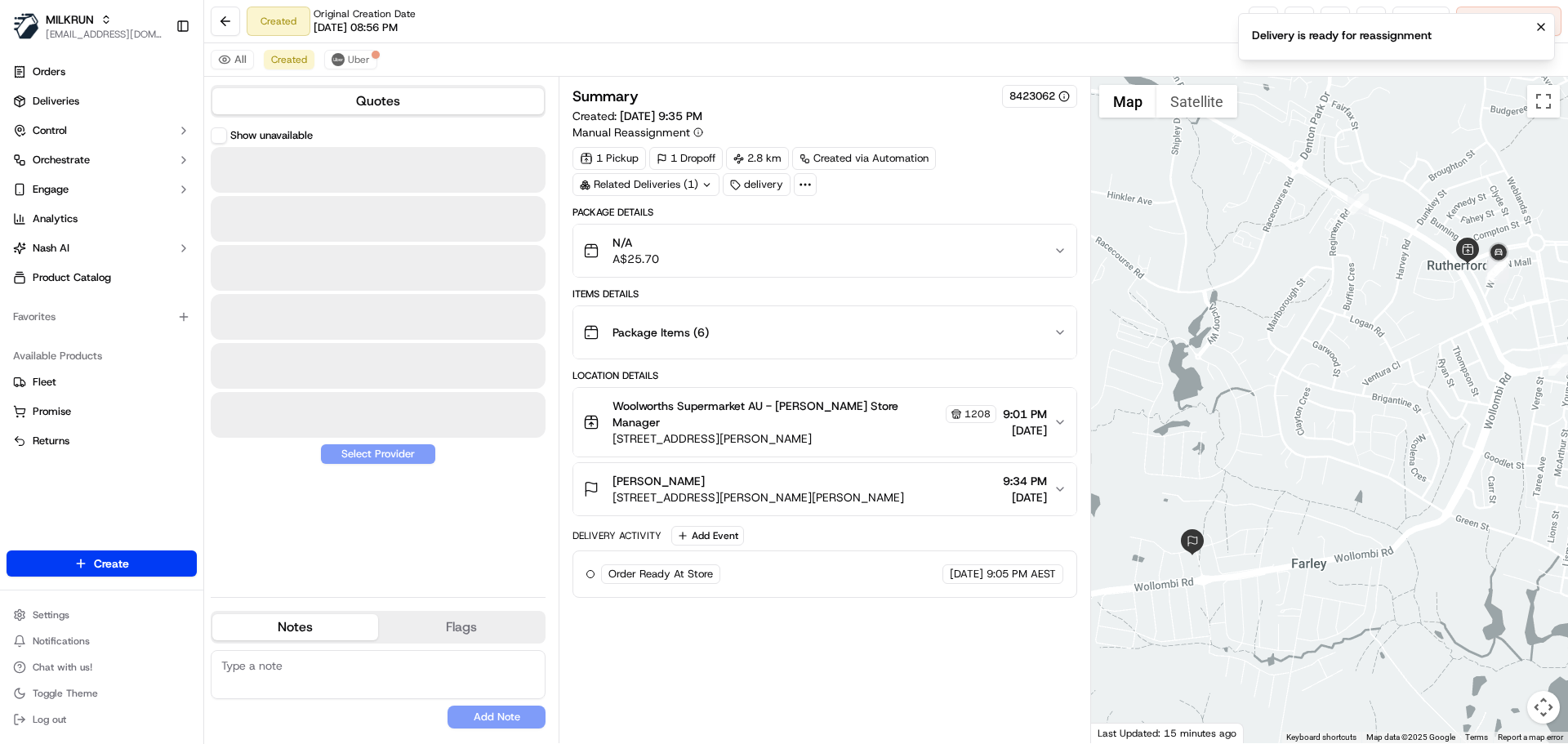
scroll to position [0, 0]
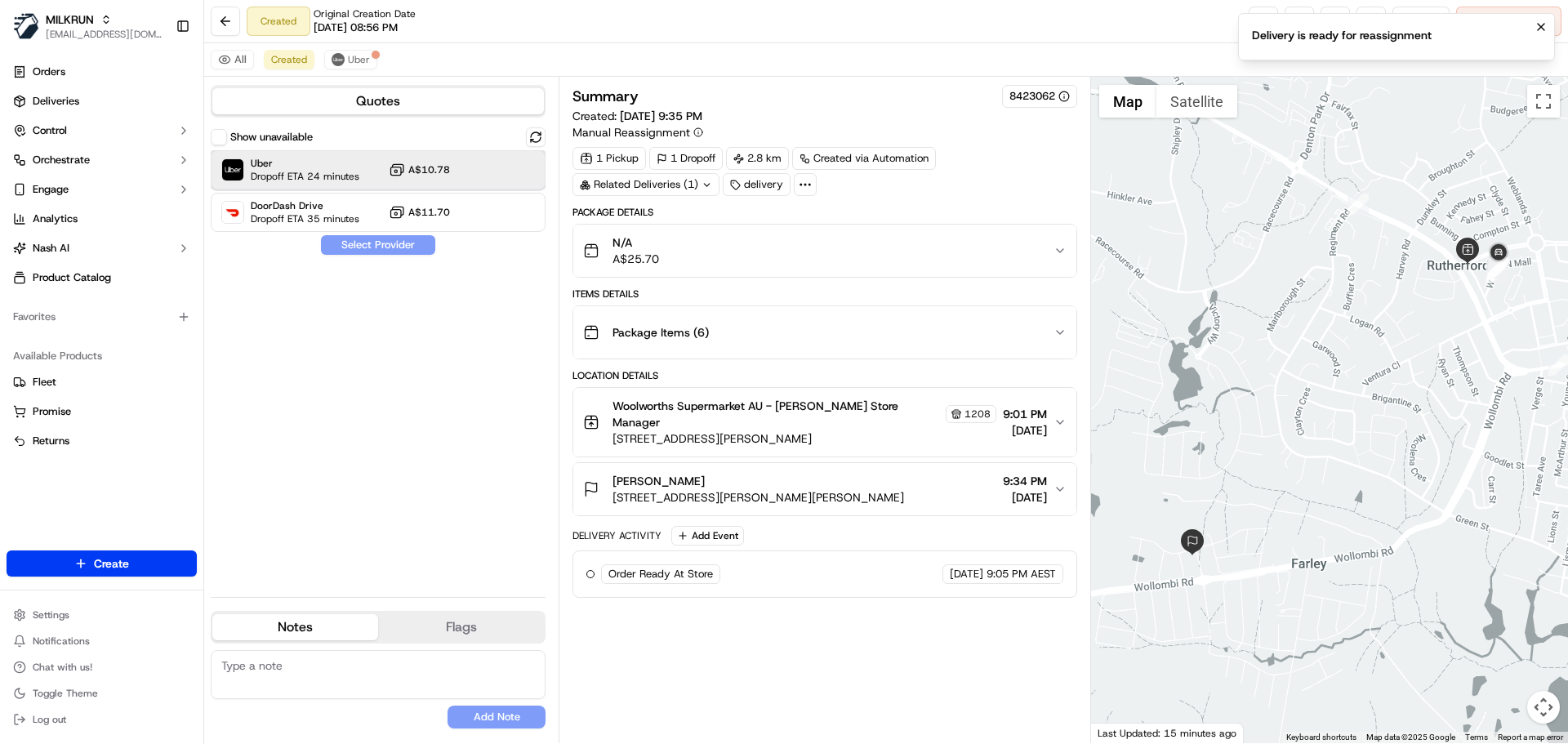
click at [316, 180] on span "Dropoff ETA 24 minutes" at bounding box center [304, 176] width 109 height 13
click at [379, 253] on button "Assign Provider" at bounding box center [378, 246] width 116 height 20
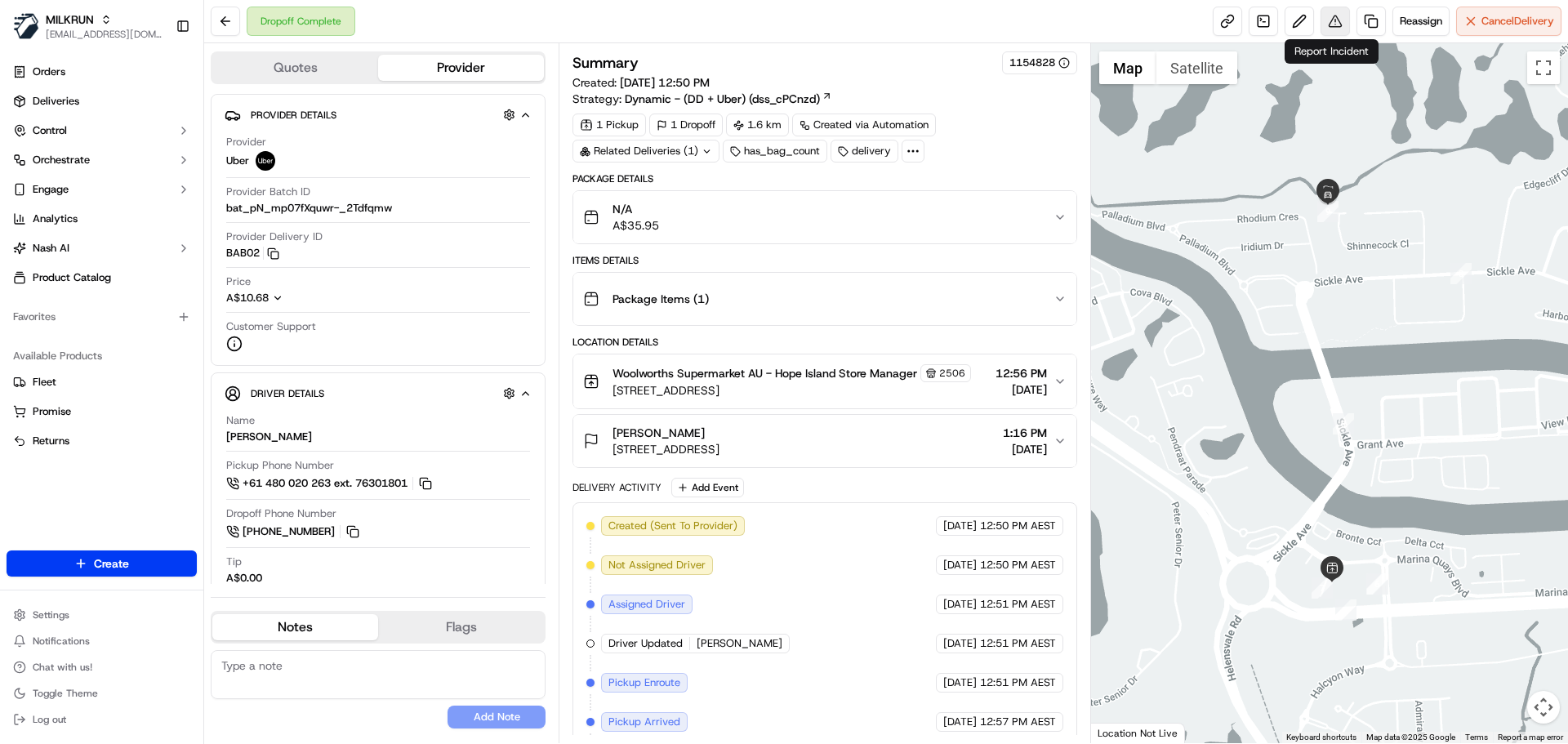
click at [1330, 17] on button at bounding box center [1334, 21] width 29 height 29
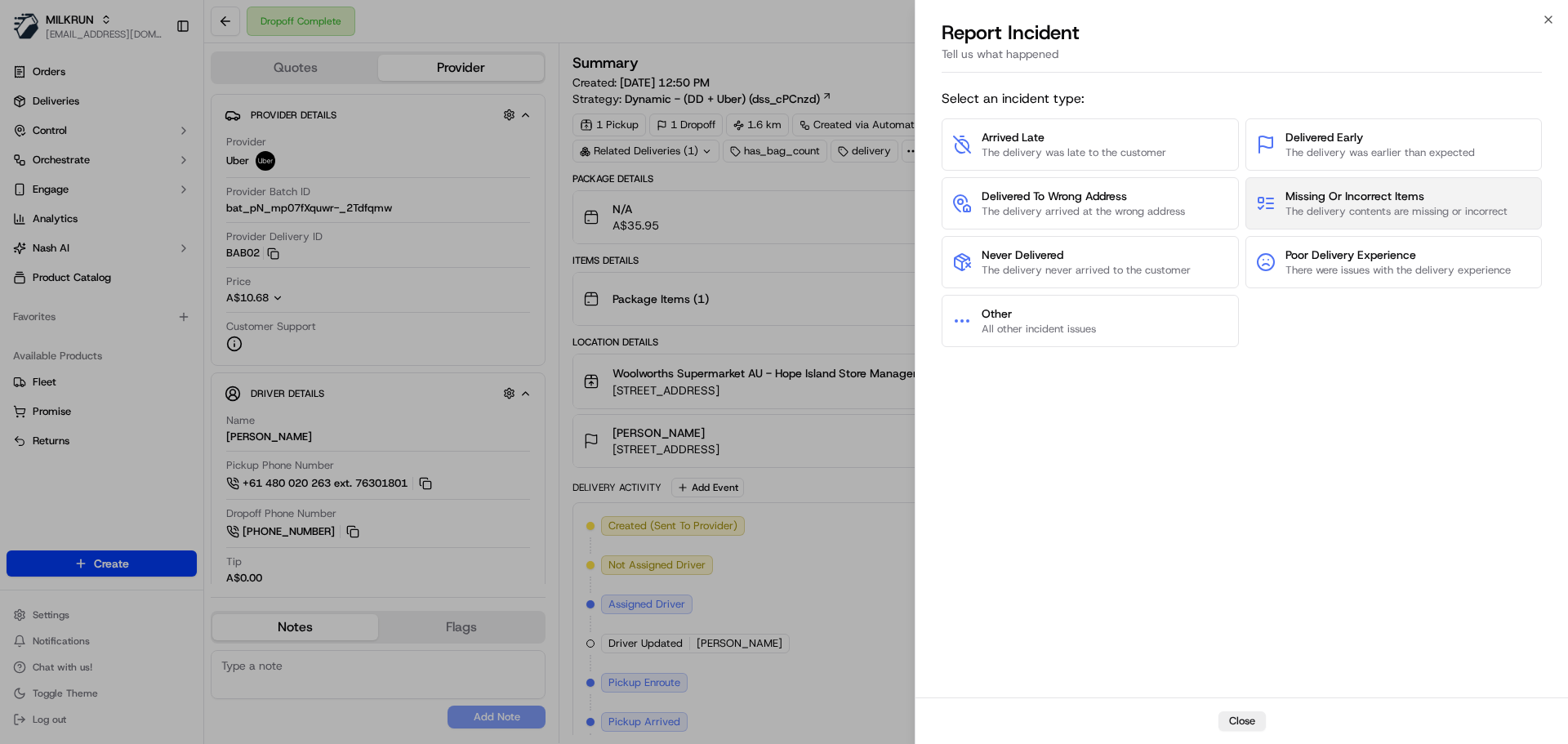
click at [1392, 212] on span "The delivery contents are missing or incorrect" at bounding box center [1396, 211] width 222 height 15
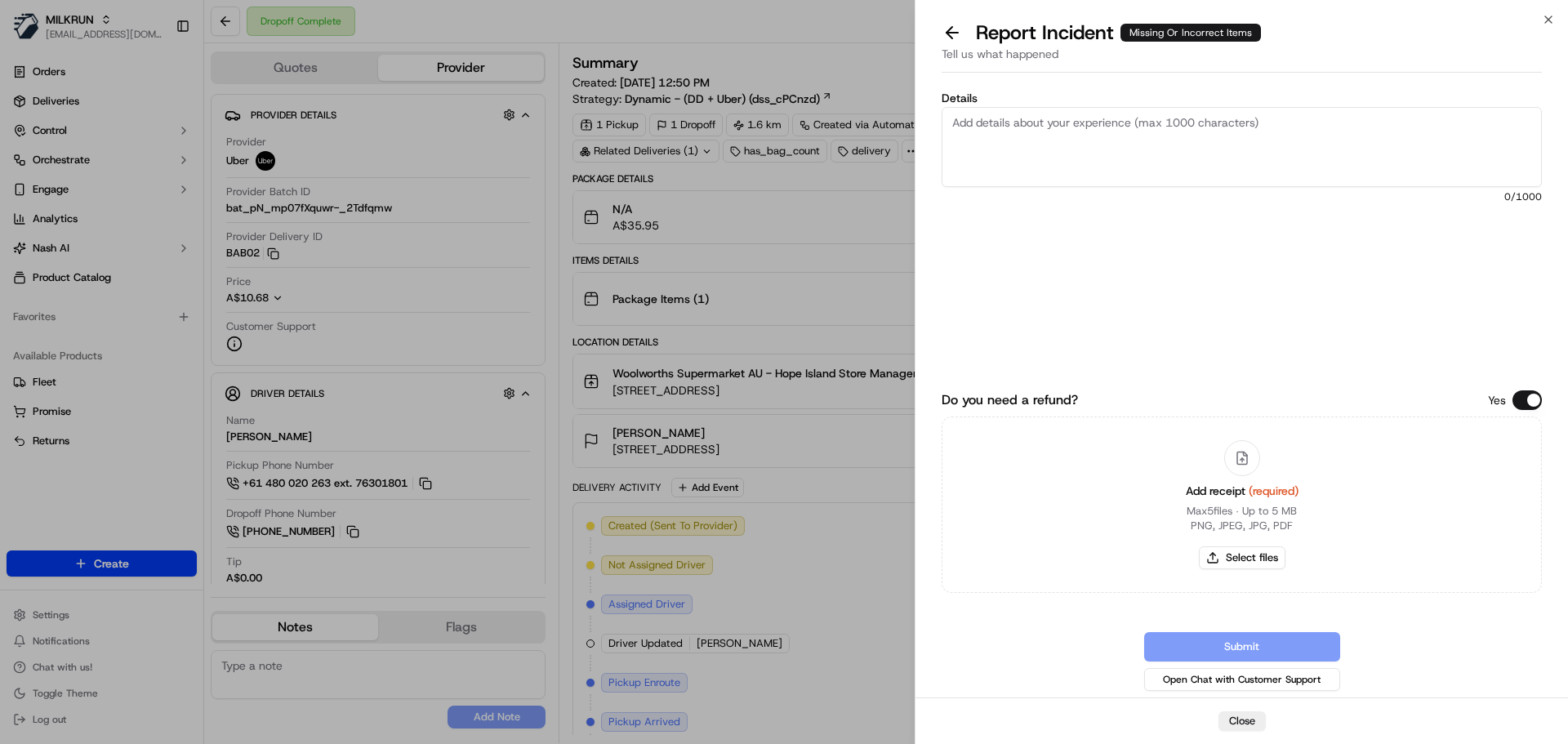
click at [1035, 133] on textarea "Details" at bounding box center [1241, 147] width 600 height 80
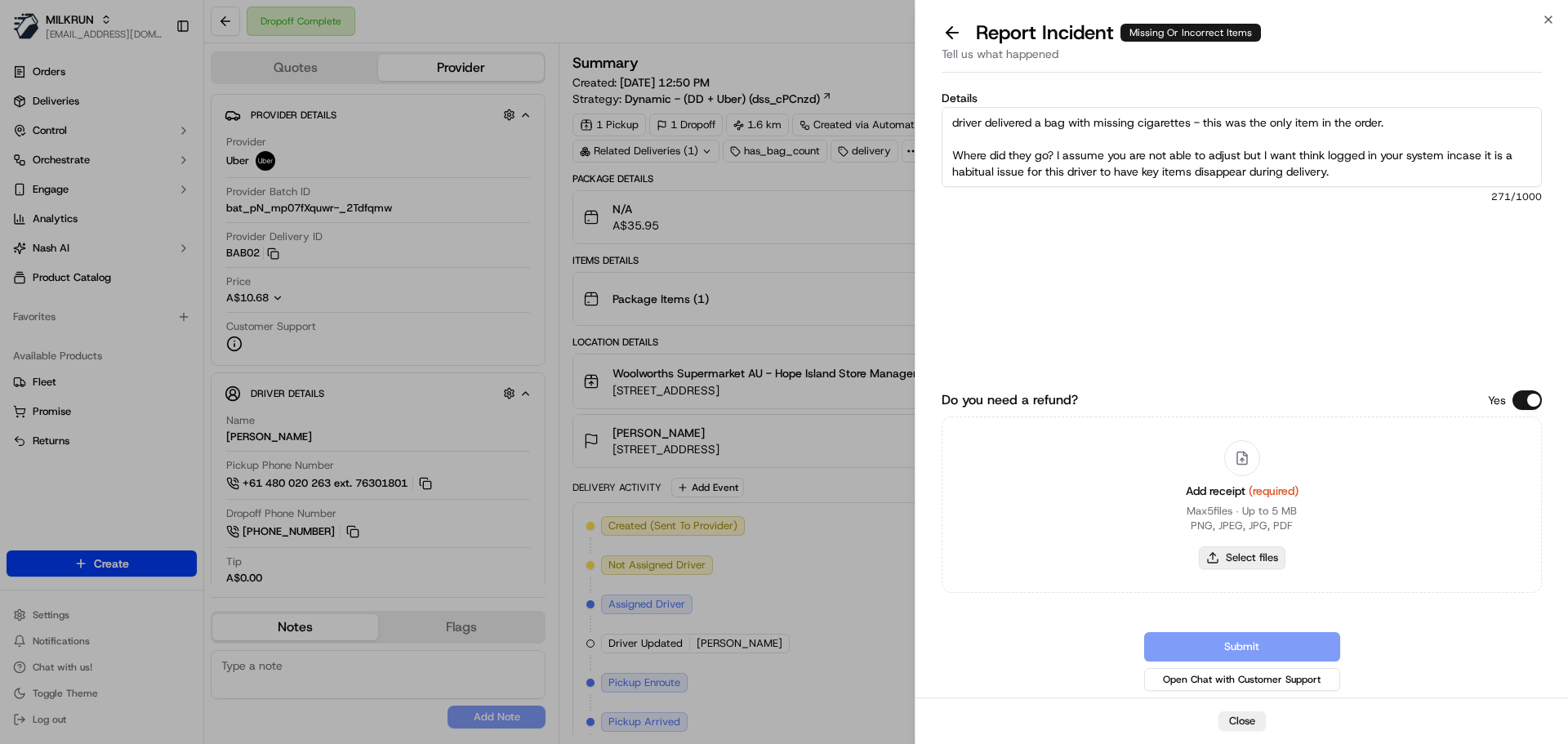
type textarea "driver delivered a bag with missing cigarettes - this was the only item in the …"
click at [1227, 553] on button "Select files" at bounding box center [1242, 558] width 87 height 22
type input "C:\fakepath\broken seal bag.jpg"
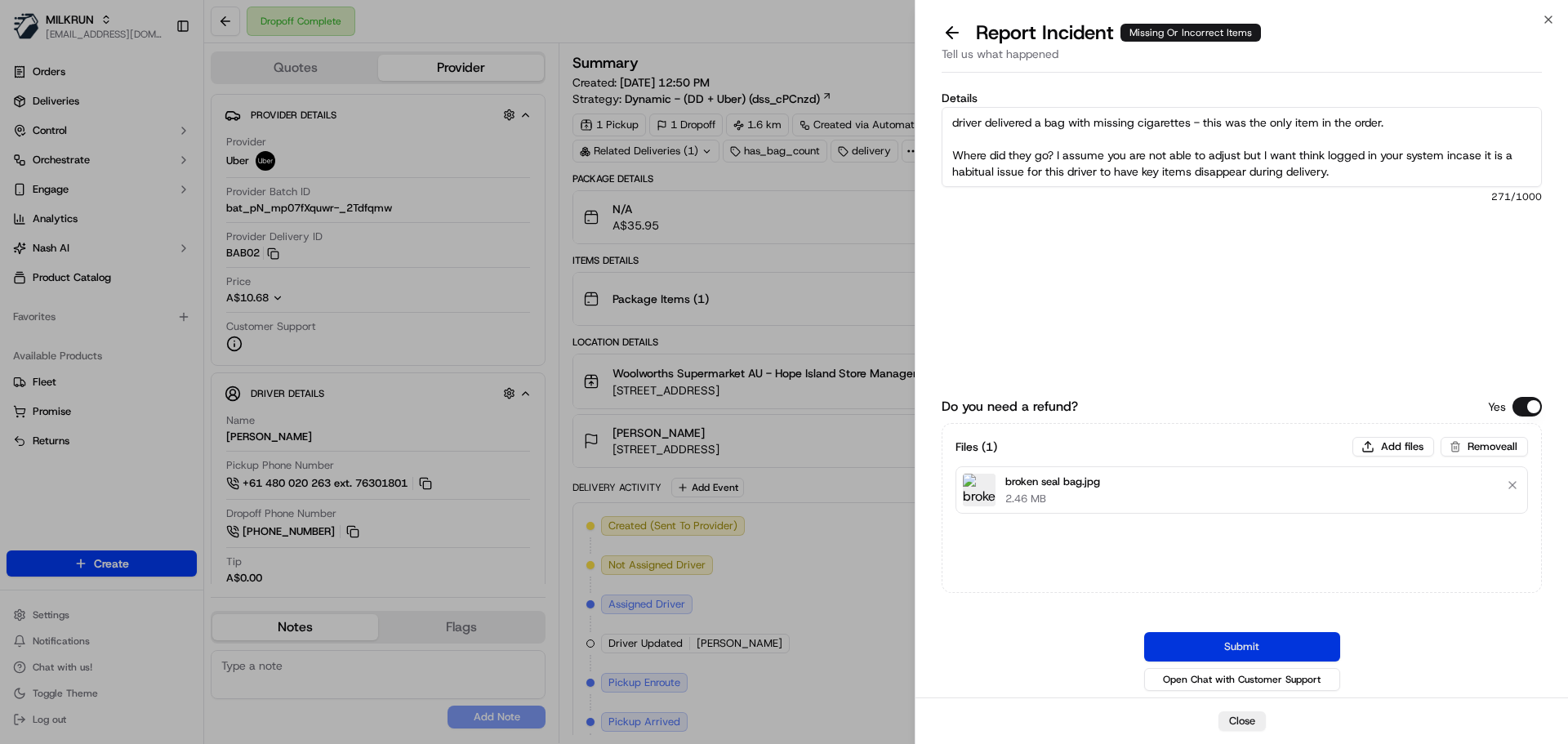
click at [1265, 642] on button "Submit" at bounding box center [1242, 647] width 196 height 29
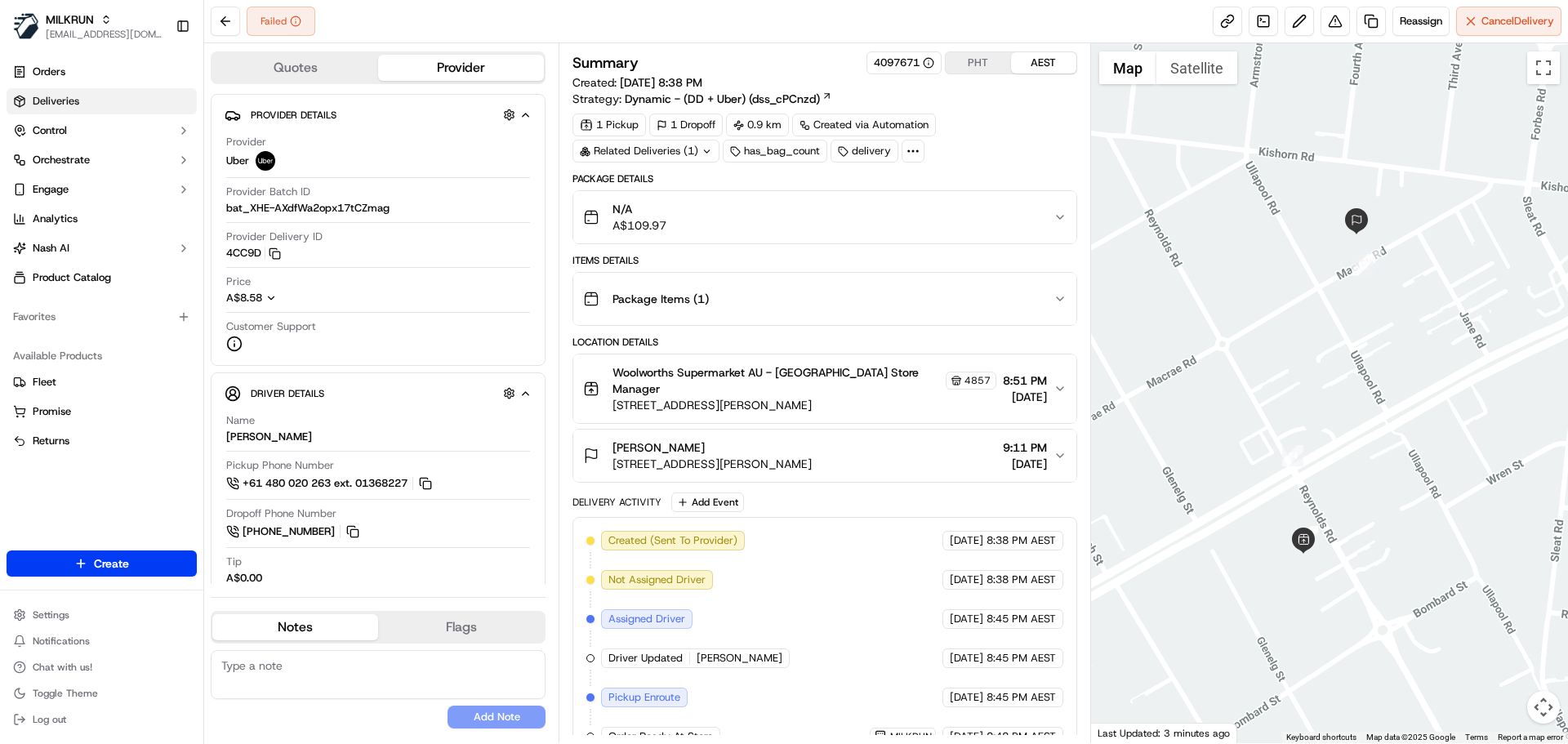
click at [89, 107] on link "Deliveries" at bounding box center [101, 101] width 190 height 26
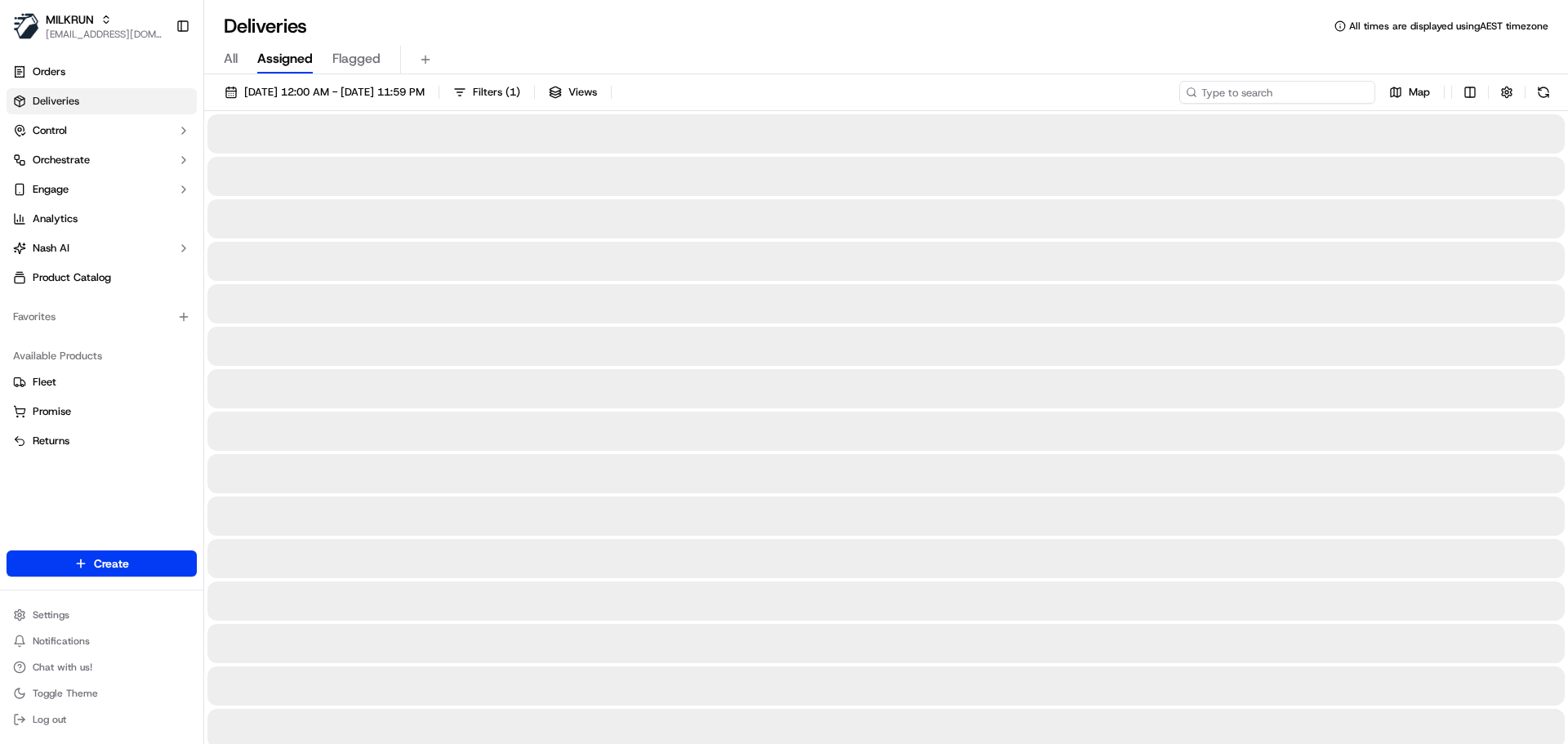
click at [1267, 90] on input at bounding box center [1277, 92] width 196 height 22
paste input "ka gra"
drag, startPoint x: 1250, startPoint y: 91, endPoint x: 1143, endPoint y: 87, distance: 107.1
click at [1143, 87] on div "[DATE] 12:00 AM - [DATE] 11:59 PM Filters ( 1 ) Views ka gra Map" at bounding box center [885, 96] width 1363 height 30
click at [1308, 96] on input "ka gra" at bounding box center [1277, 92] width 196 height 22
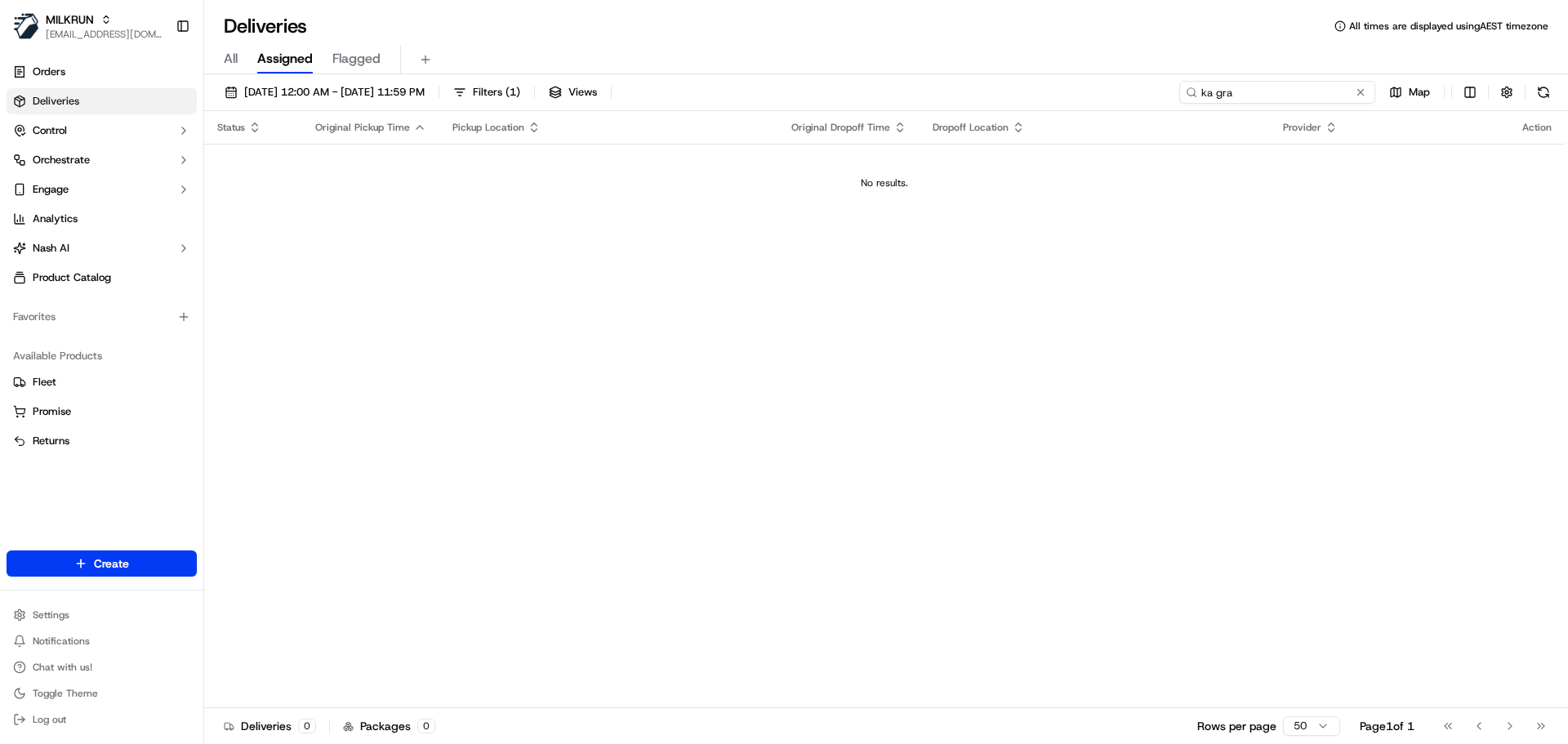
type input "ka gra"
drag, startPoint x: 1253, startPoint y: 91, endPoint x: 1133, endPoint y: 82, distance: 120.3
click at [1133, 82] on div "[DATE] 12:00 AM - [DATE] 11:59 PM Filters ( 1 ) Views ka gra Map" at bounding box center [885, 96] width 1363 height 30
click at [312, 91] on span "[DATE] 12:00 AM - [DATE] 11:59 PM" at bounding box center [334, 92] width 181 height 15
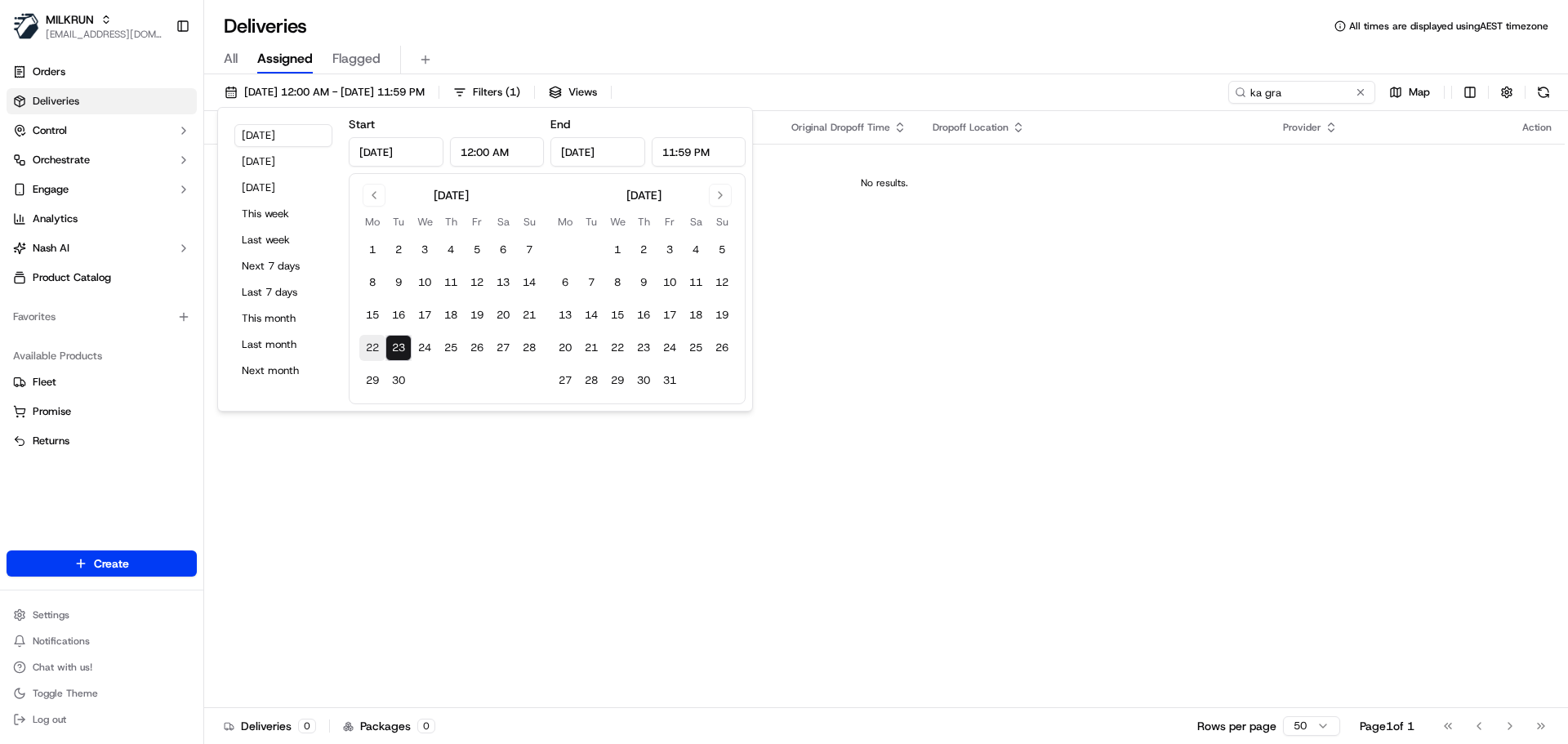
click at [374, 345] on button "22" at bounding box center [372, 347] width 26 height 26
type input "[DATE]"
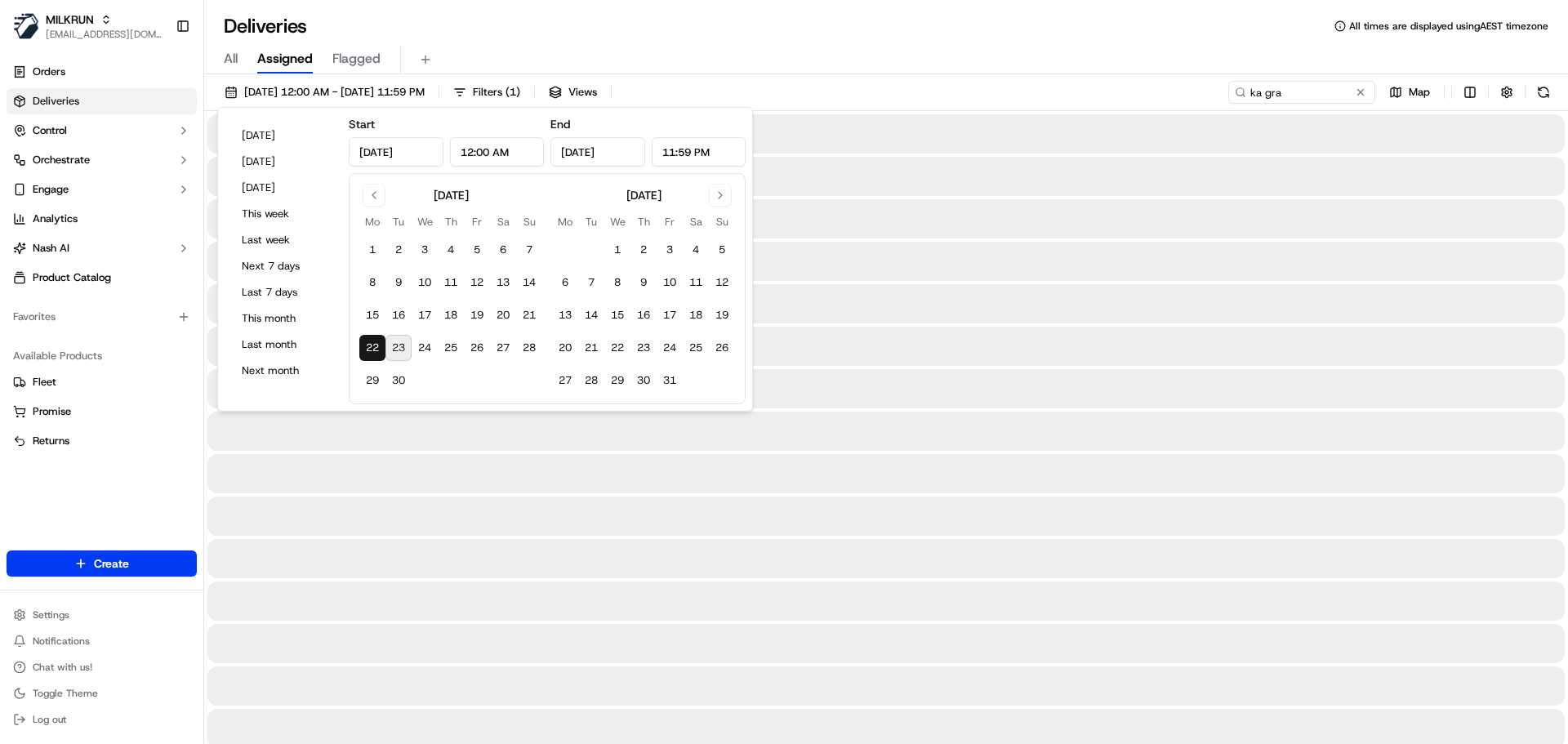
click at [374, 345] on button "22" at bounding box center [372, 347] width 26 height 26
click at [981, 87] on div "[DATE] 12:00 AM - [DATE] 11:59 PM Filters ( 1 ) Views ka gra Map" at bounding box center [885, 96] width 1363 height 30
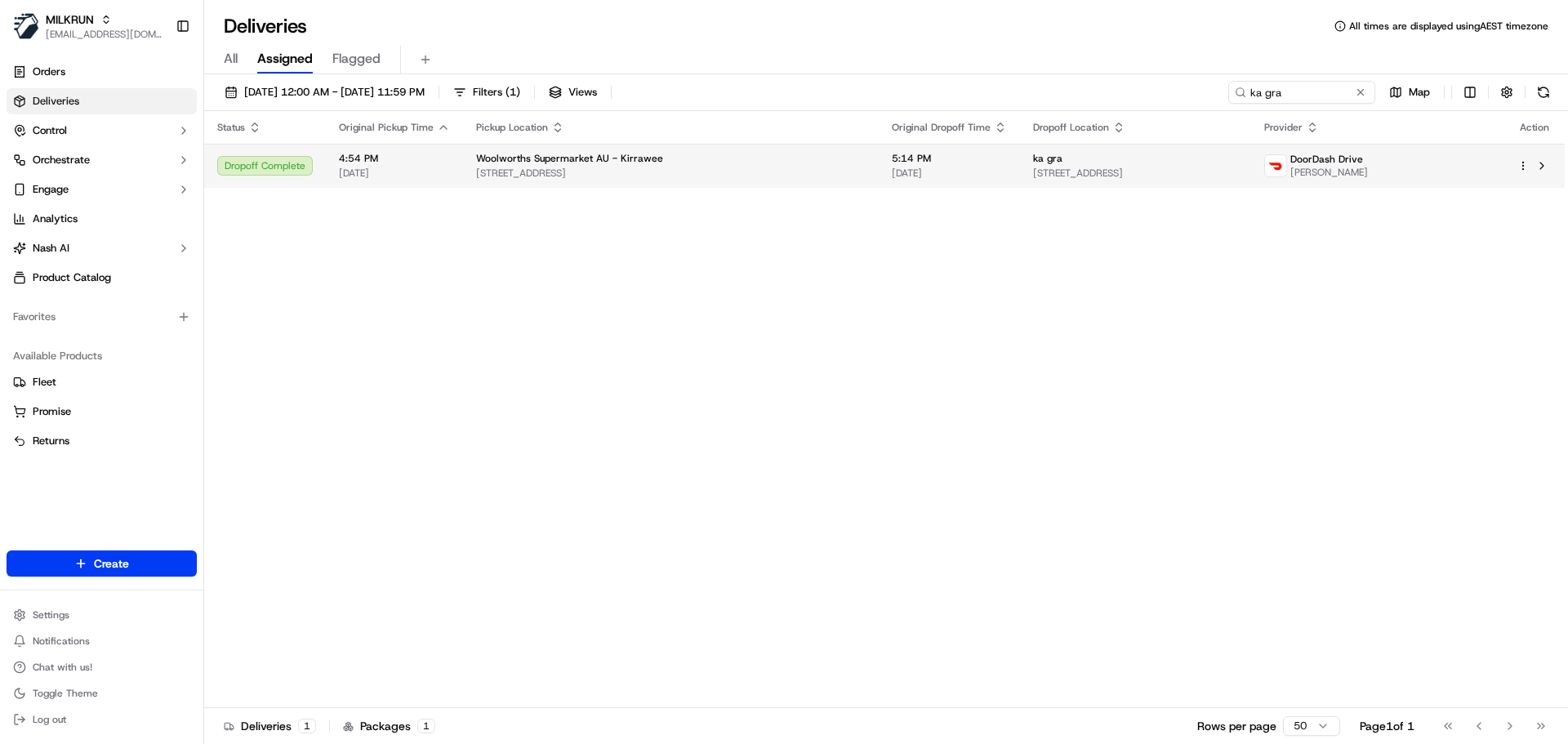
click at [897, 171] on span "[DATE]" at bounding box center [949, 173] width 115 height 13
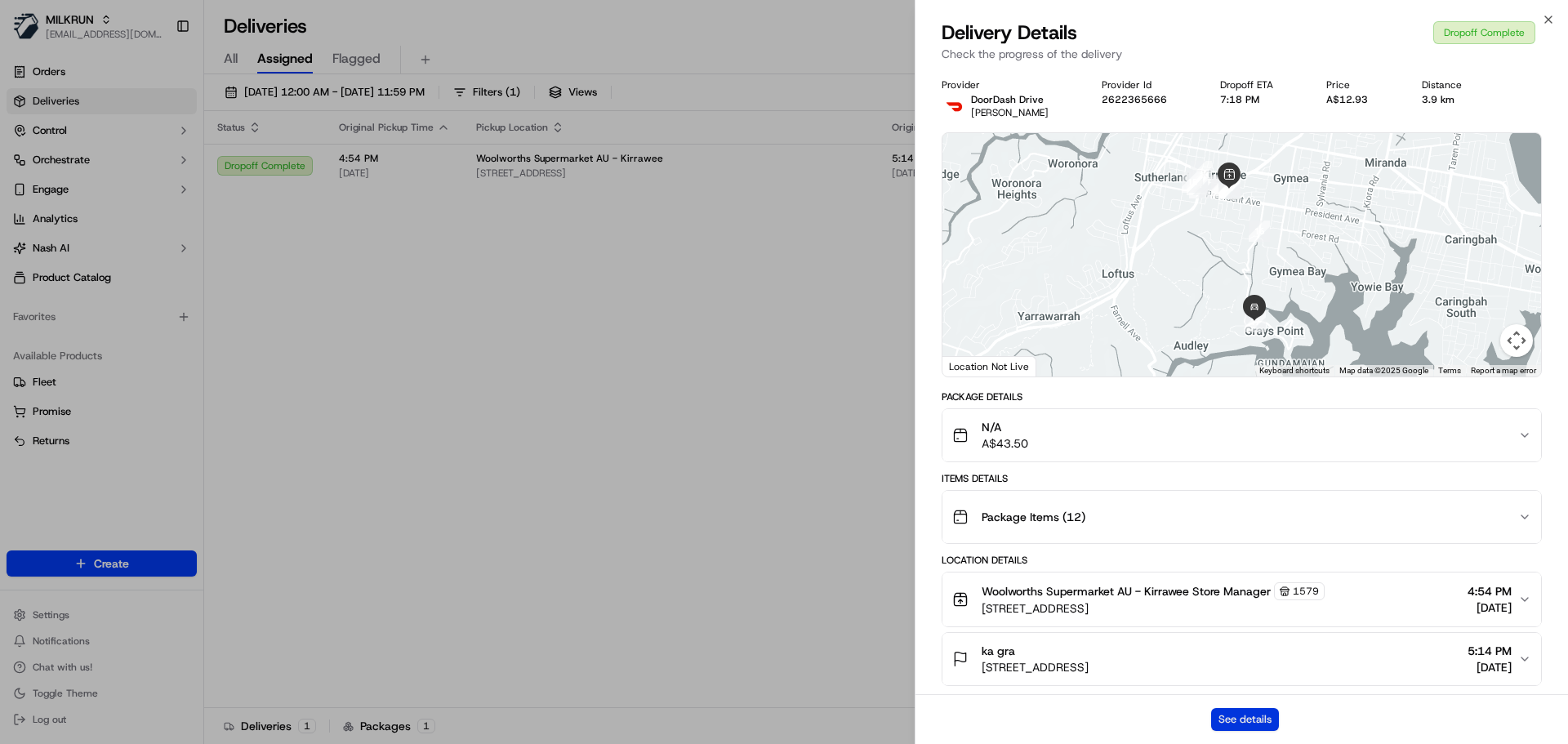
click at [1242, 717] on button "See details" at bounding box center [1244, 719] width 67 height 22
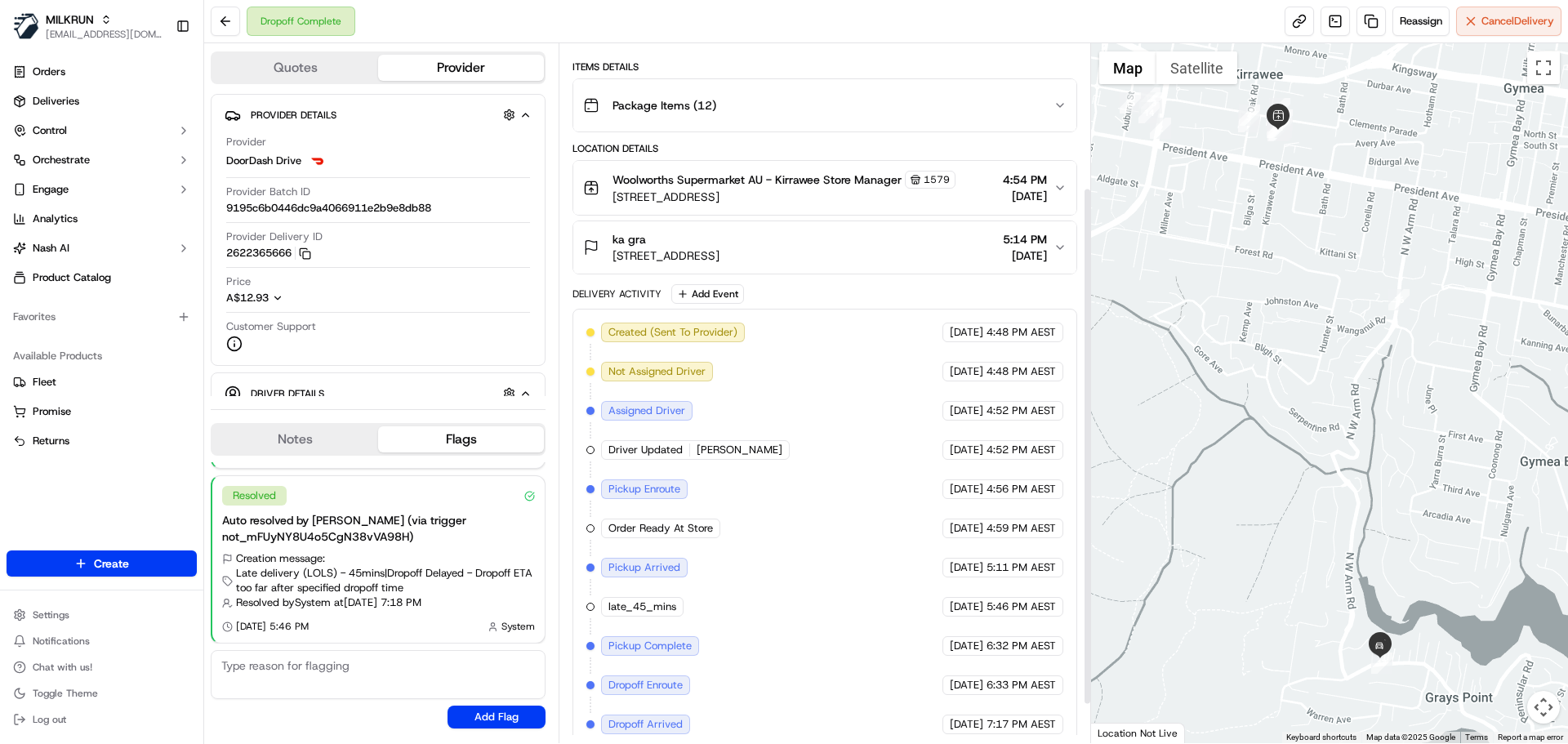
scroll to position [246, 0]
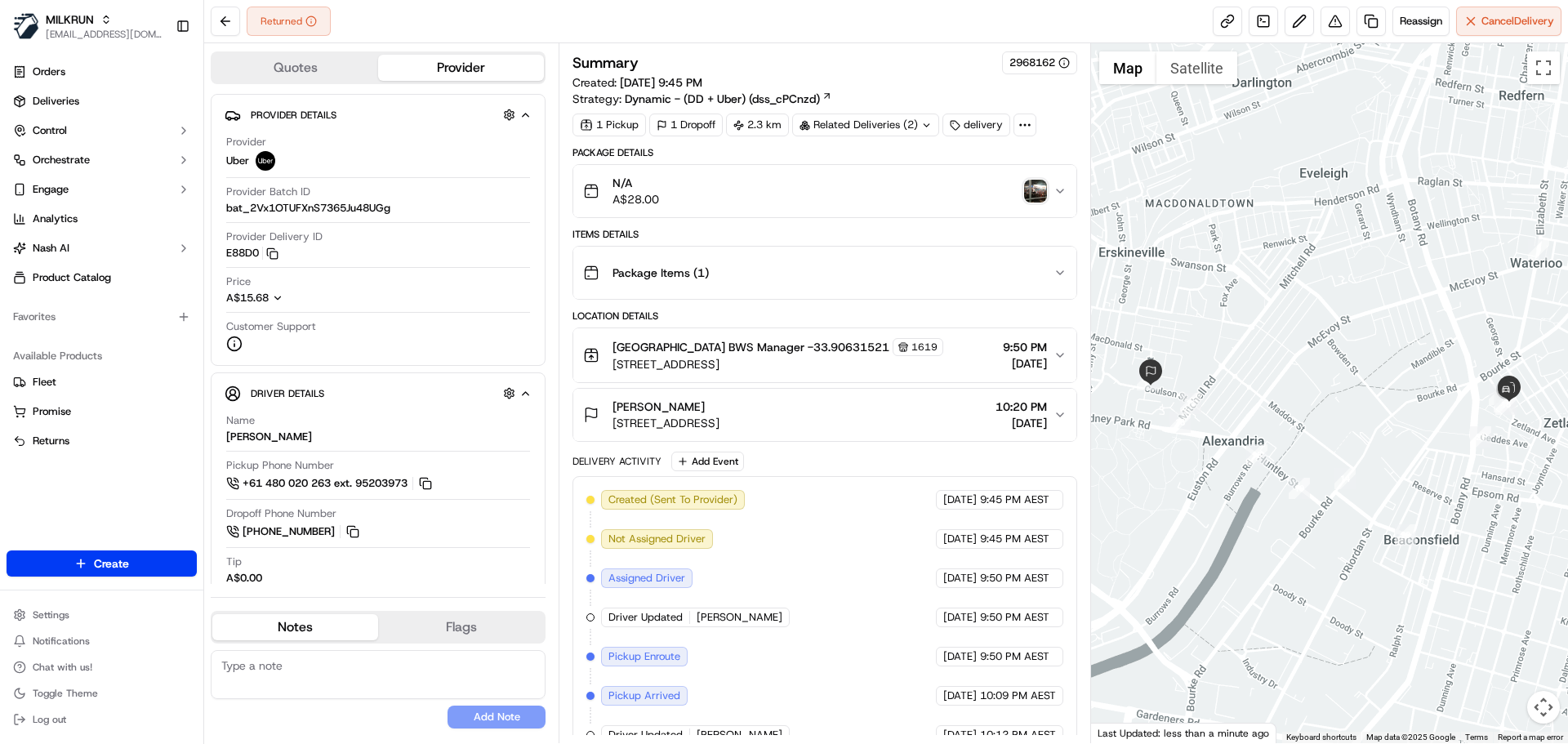
click at [1032, 191] on img "button" at bounding box center [1035, 191] width 22 height 22
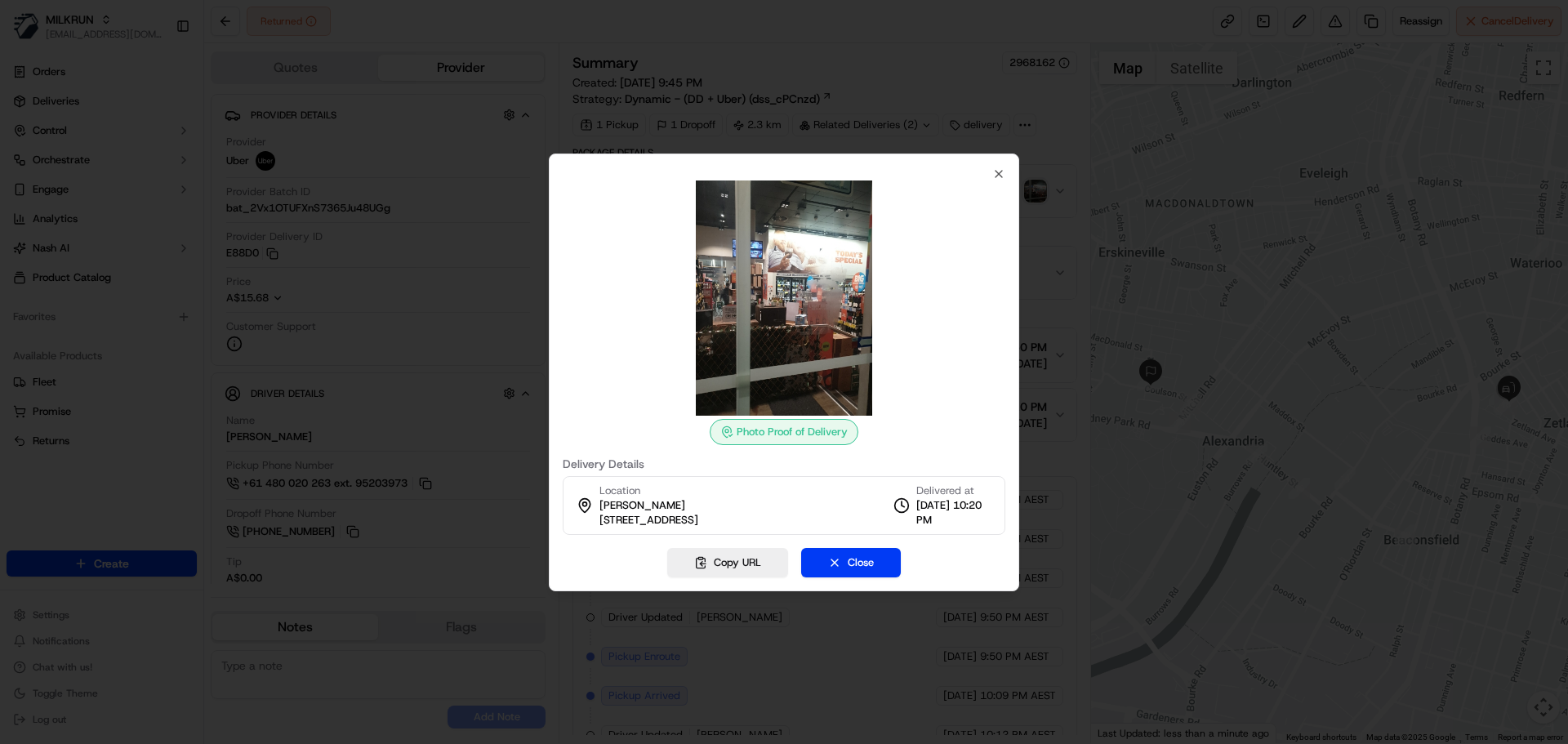
click at [462, 319] on div at bounding box center [784, 372] width 1568 height 744
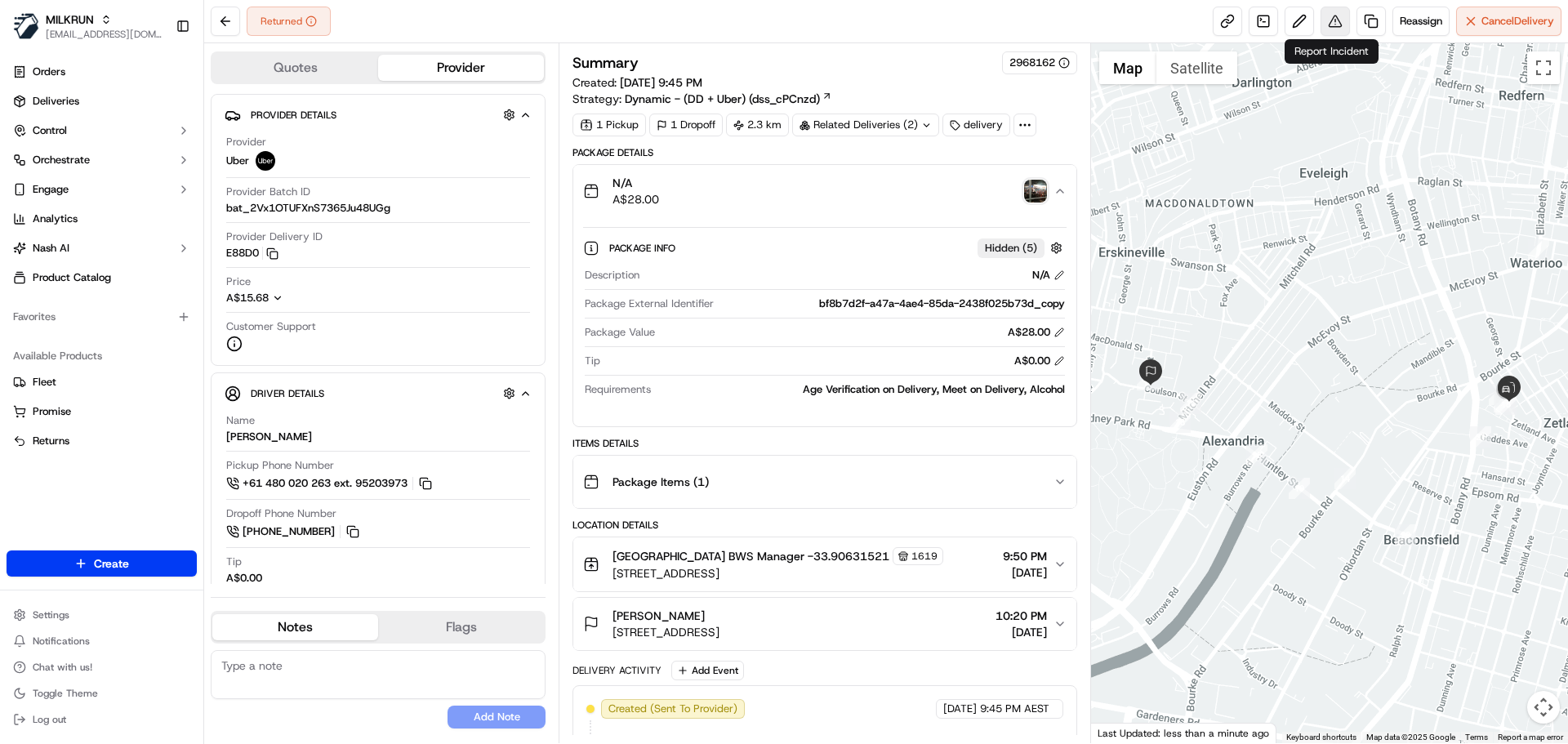
click at [1328, 22] on button at bounding box center [1334, 21] width 29 height 29
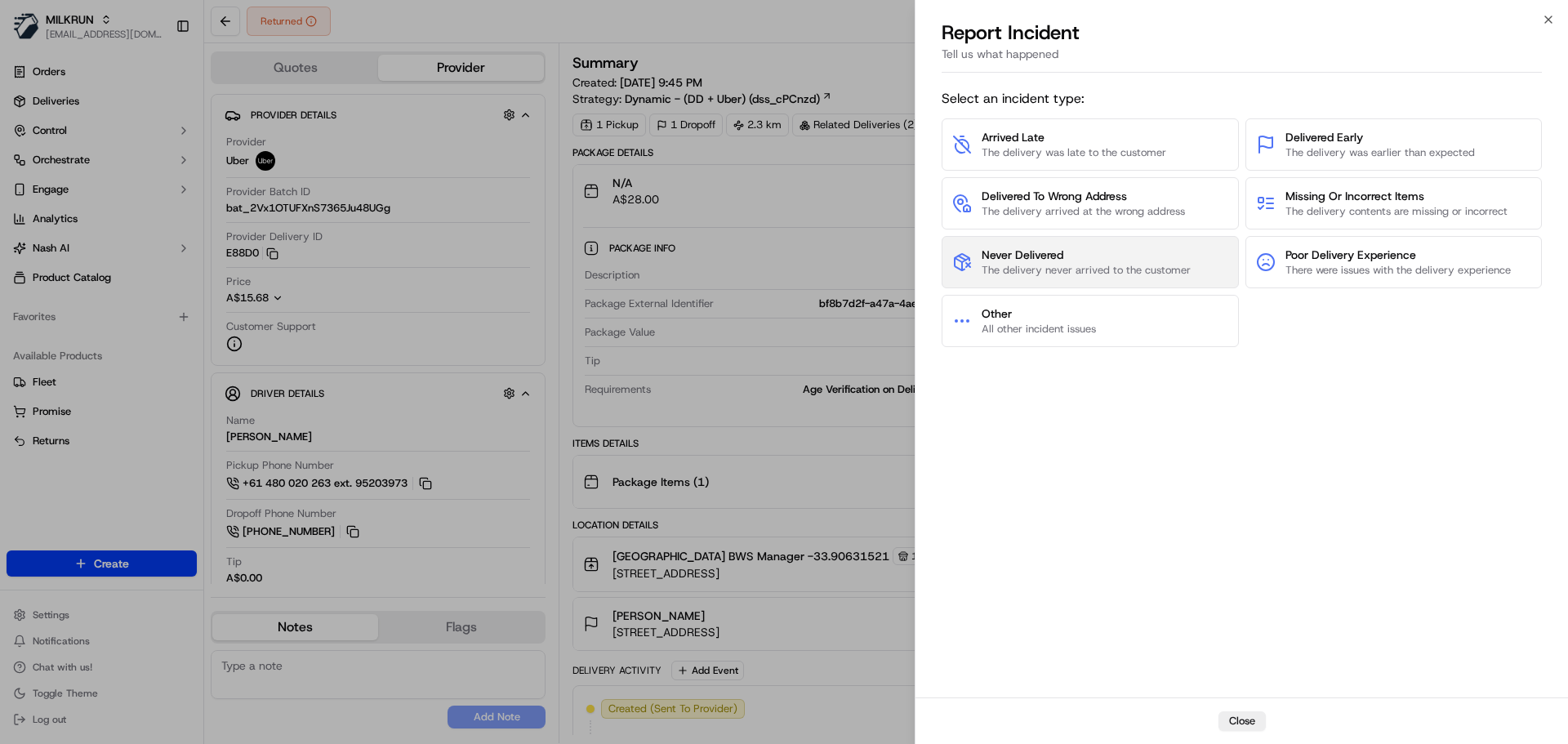
click at [1076, 261] on span "Never Delivered" at bounding box center [1086, 255] width 209 height 17
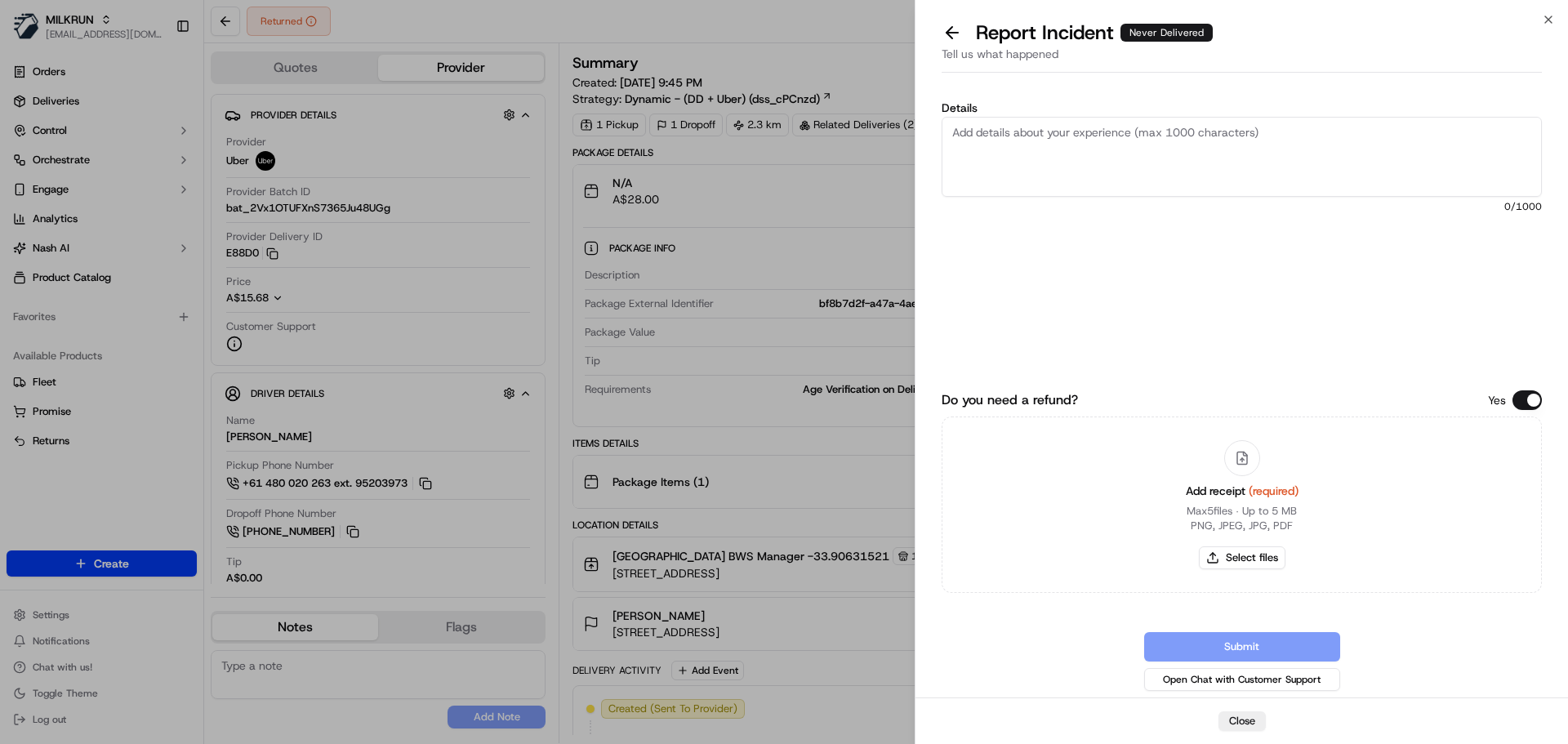
click at [1073, 155] on textarea "Details" at bounding box center [1241, 156] width 600 height 80
type textarea "p"
type textarea "order not delivered, order not returned - POD invalid"
click at [1256, 560] on button "Select files" at bounding box center [1242, 558] width 87 height 22
type input "C:\fakepath\[PERSON_NAME] ba 1.jpg"
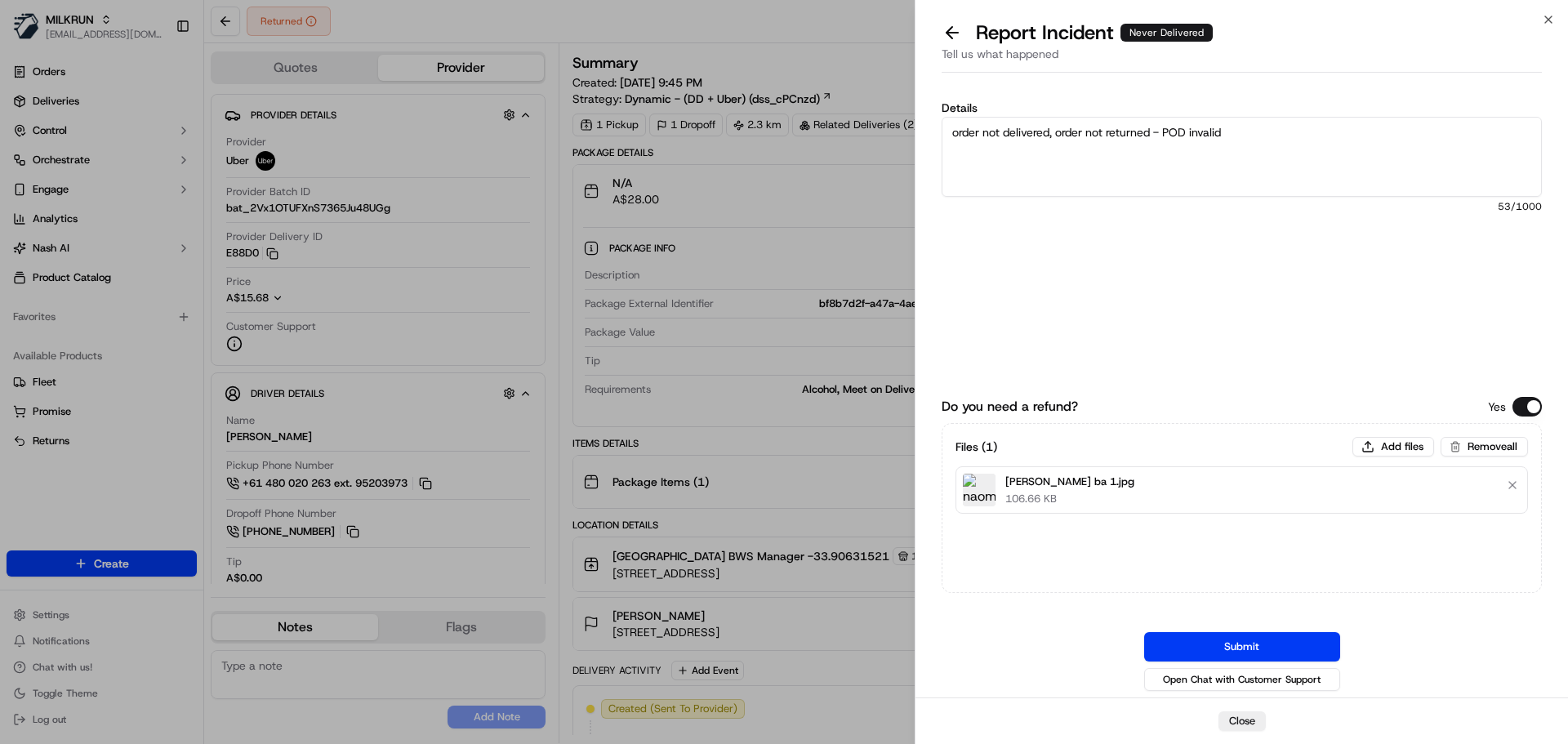
click at [1214, 655] on button "Submit" at bounding box center [1242, 647] width 196 height 29
